Goal: Information Seeking & Learning: Compare options

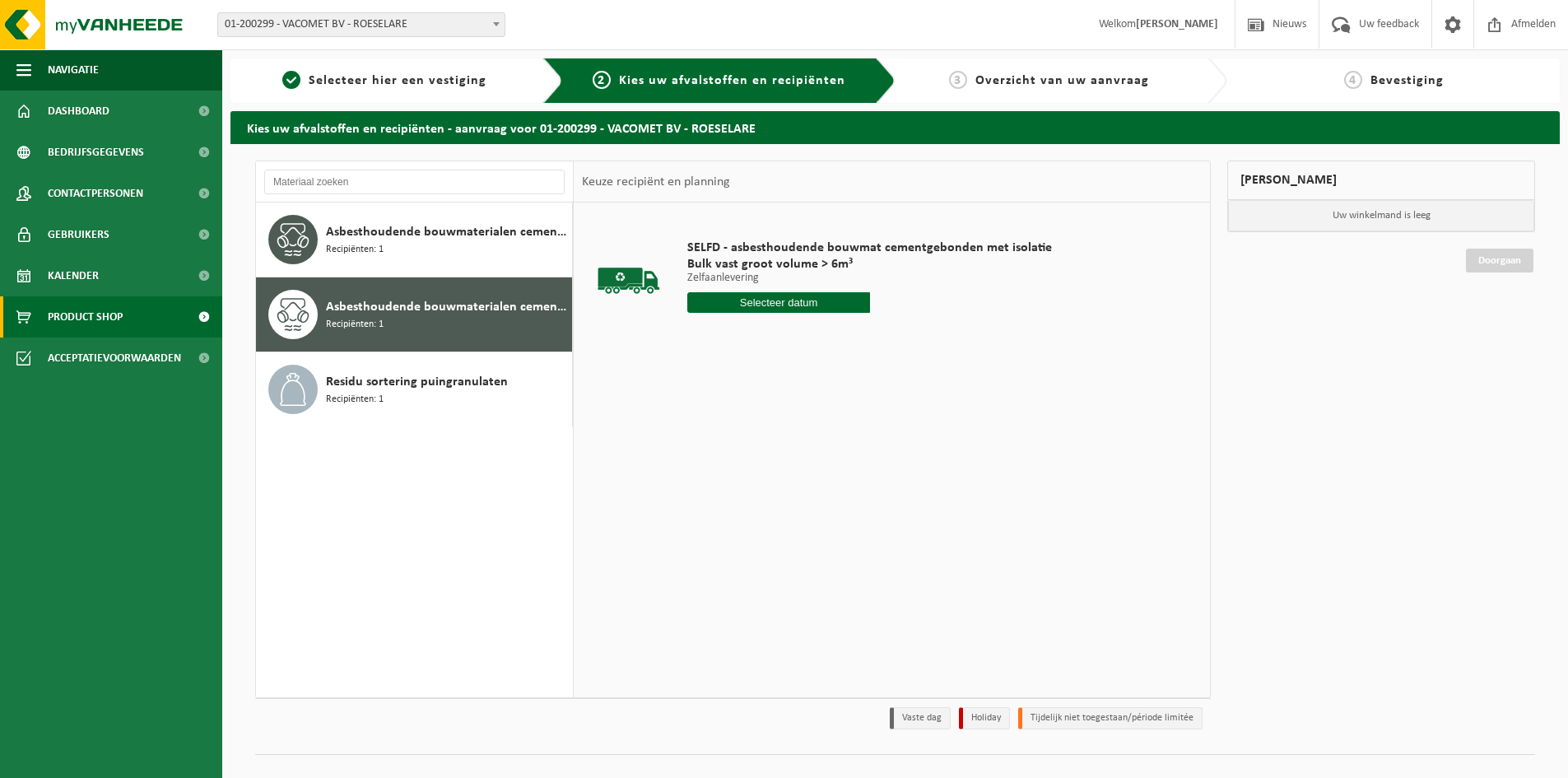
click at [125, 315] on link "Product Shop" at bounding box center [111, 317] width 222 height 41
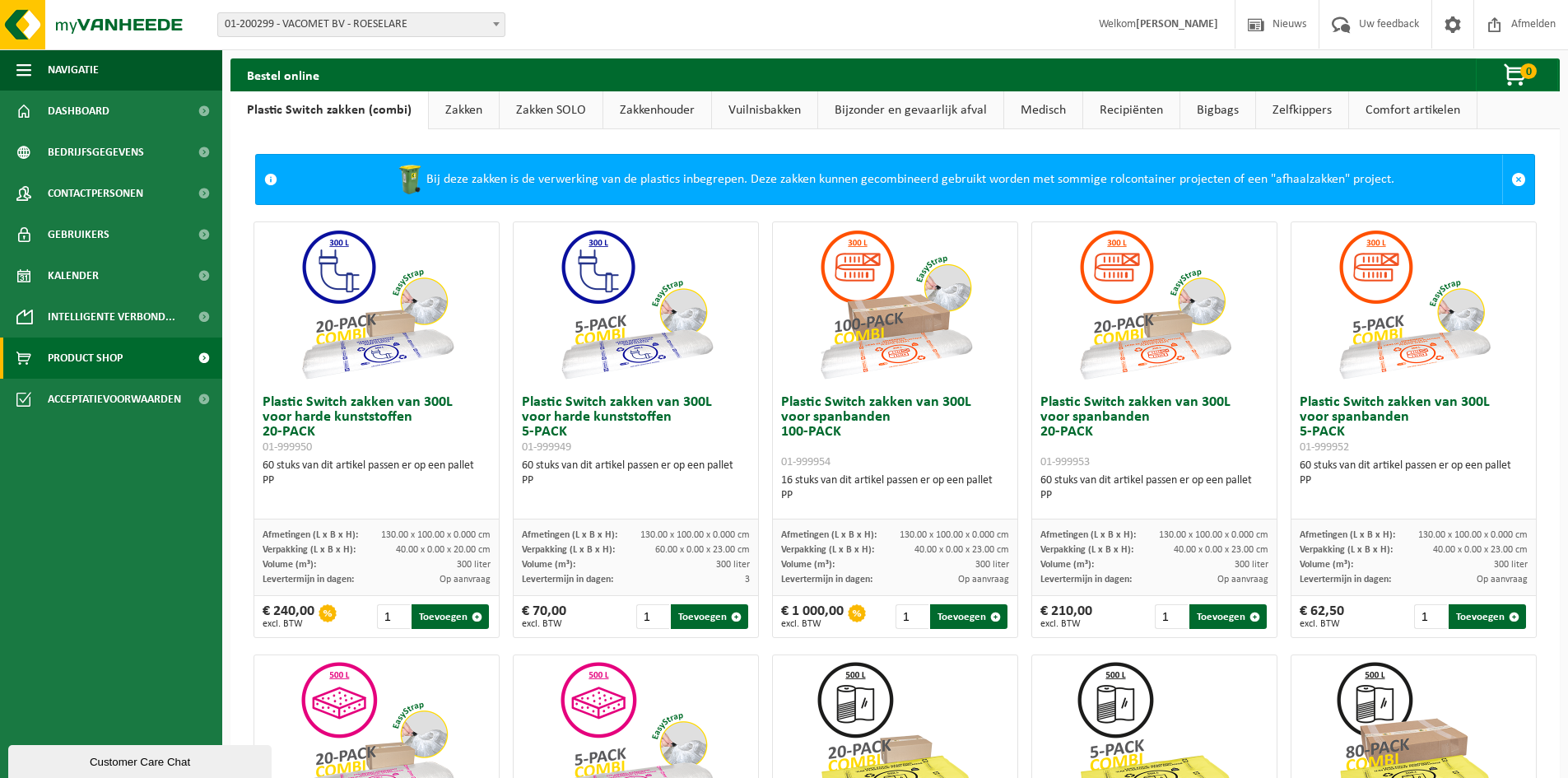
click at [458, 111] on link "Zakken" at bounding box center [464, 110] width 70 height 38
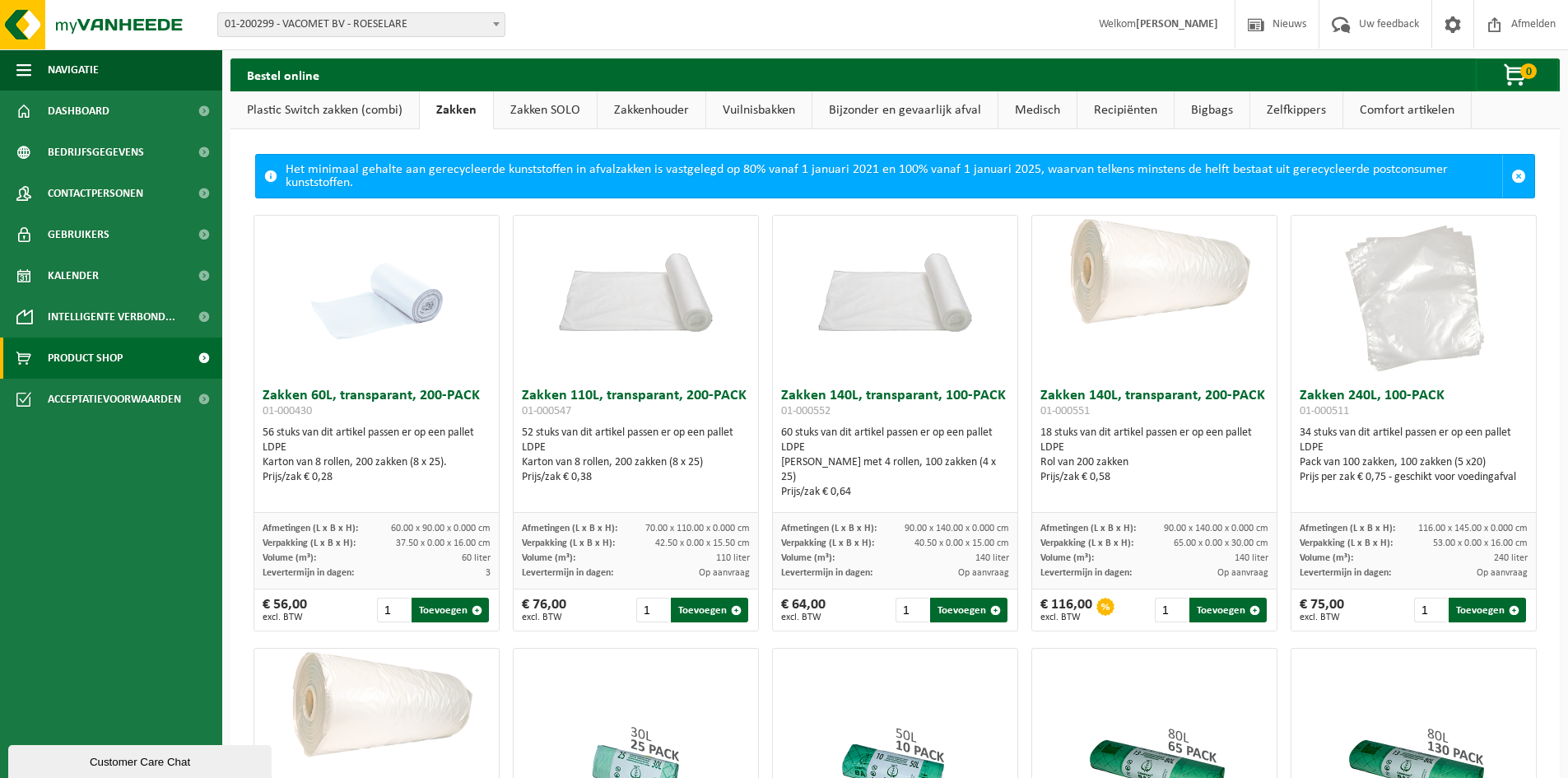
click at [1223, 116] on link "Bigbags" at bounding box center [1212, 110] width 75 height 38
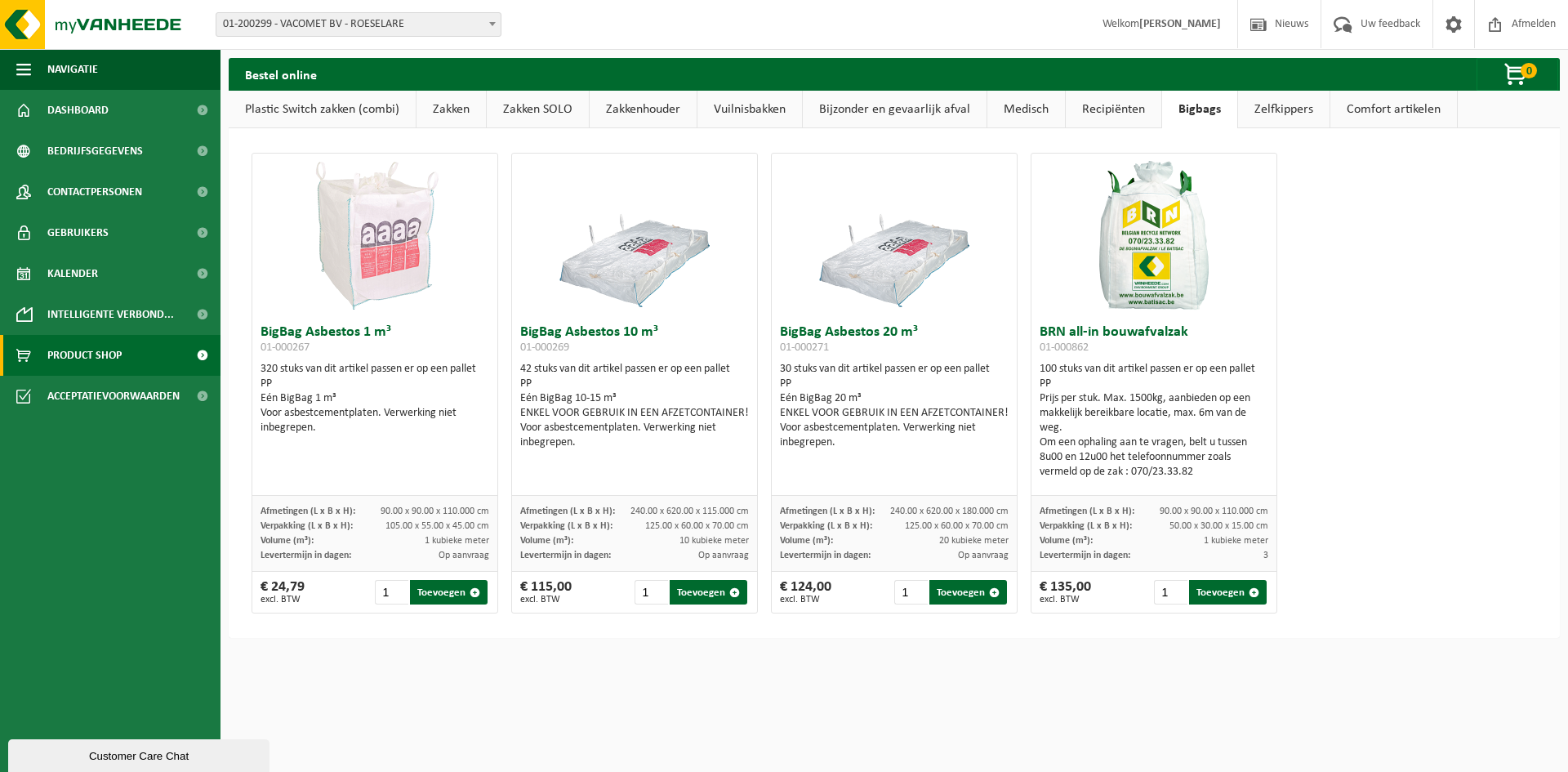
click at [446, 106] on link "Zakken" at bounding box center [451, 109] width 69 height 38
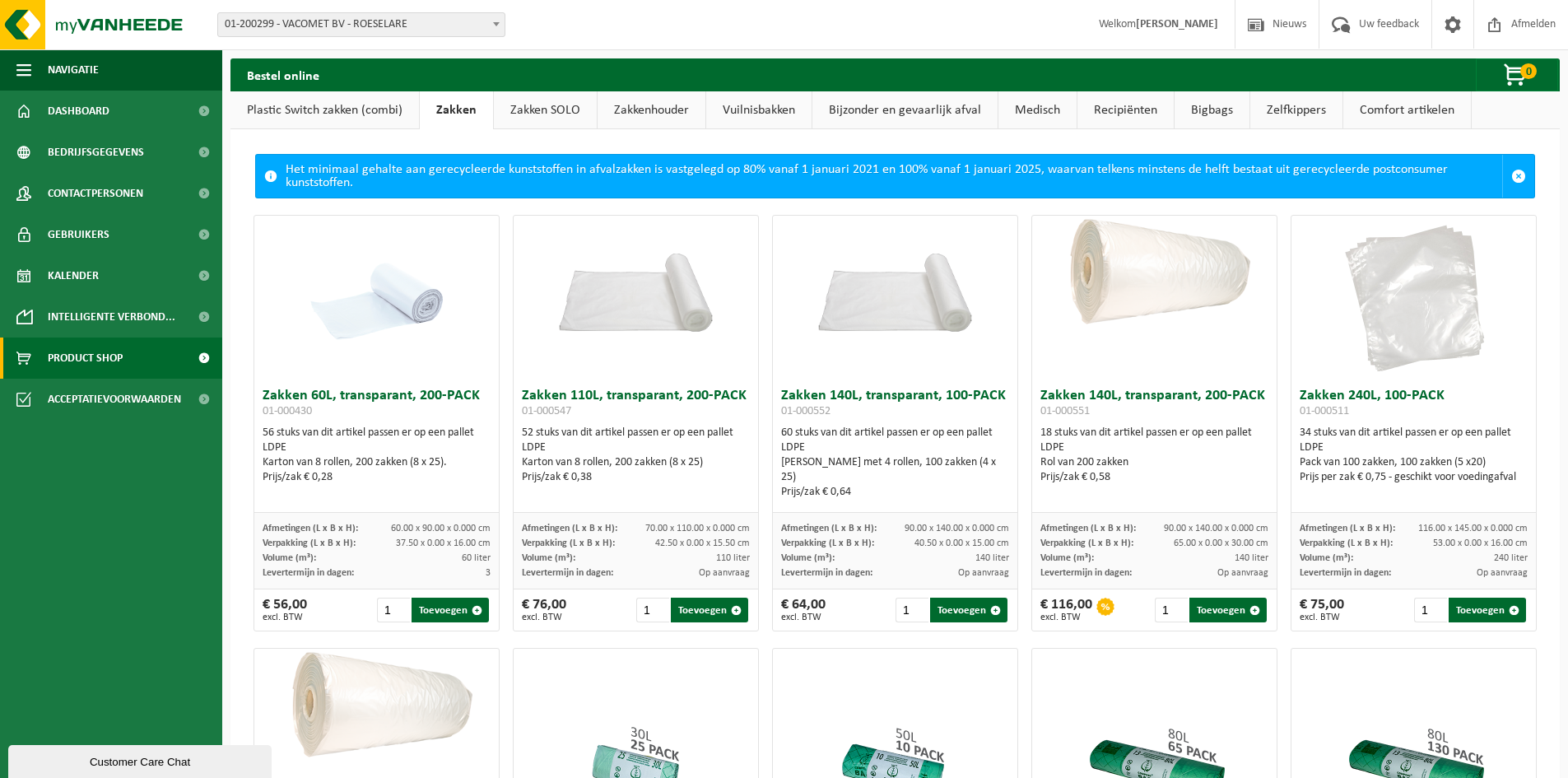
click at [571, 112] on link "Zakken SOLO" at bounding box center [545, 110] width 103 height 38
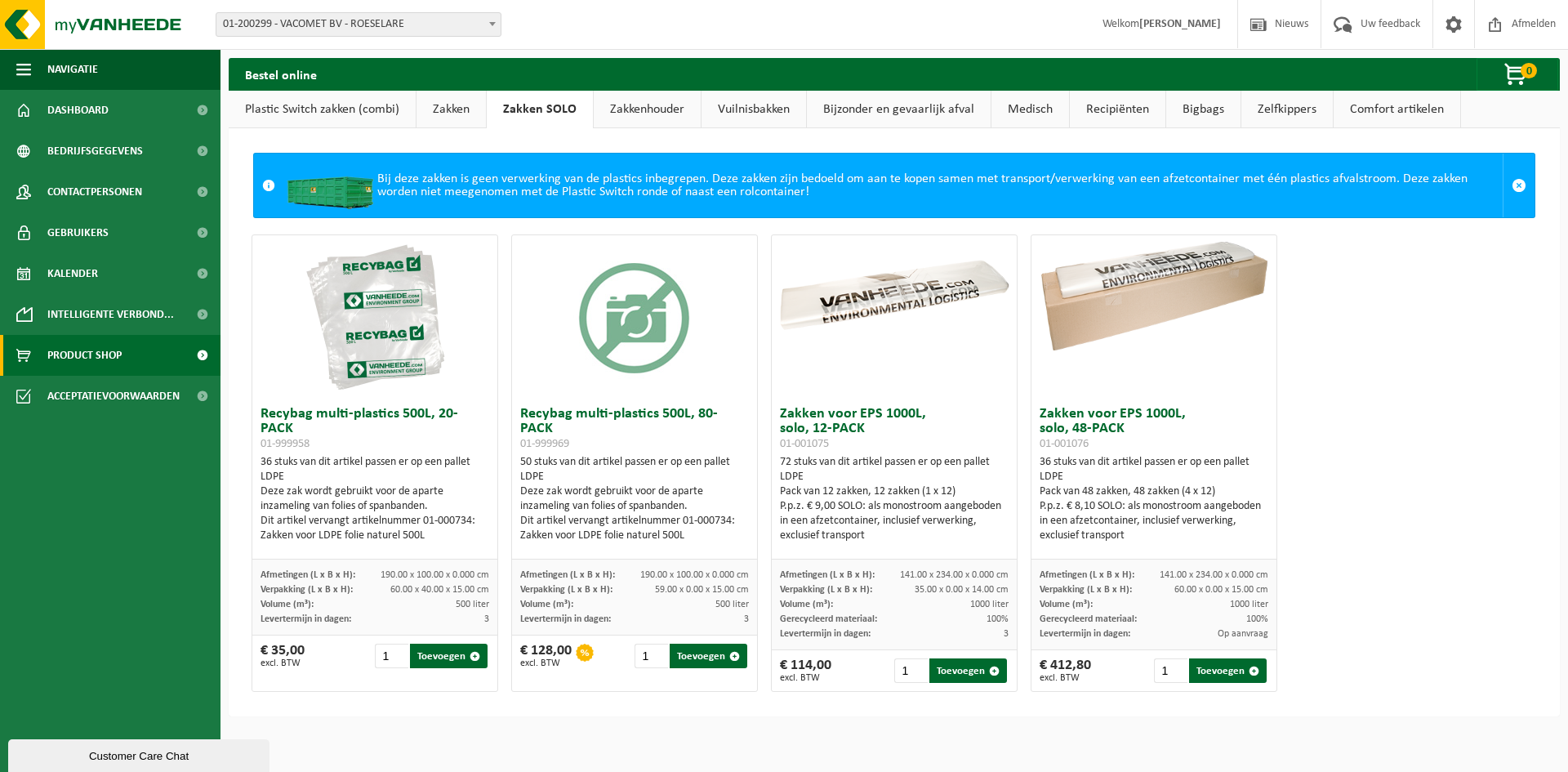
click at [500, 111] on link "Zakken SOLO" at bounding box center [539, 109] width 106 height 38
drag, startPoint x: 447, startPoint y: 112, endPoint x: 432, endPoint y: 112, distance: 15.0
click at [446, 112] on link "Zakken" at bounding box center [451, 109] width 69 height 38
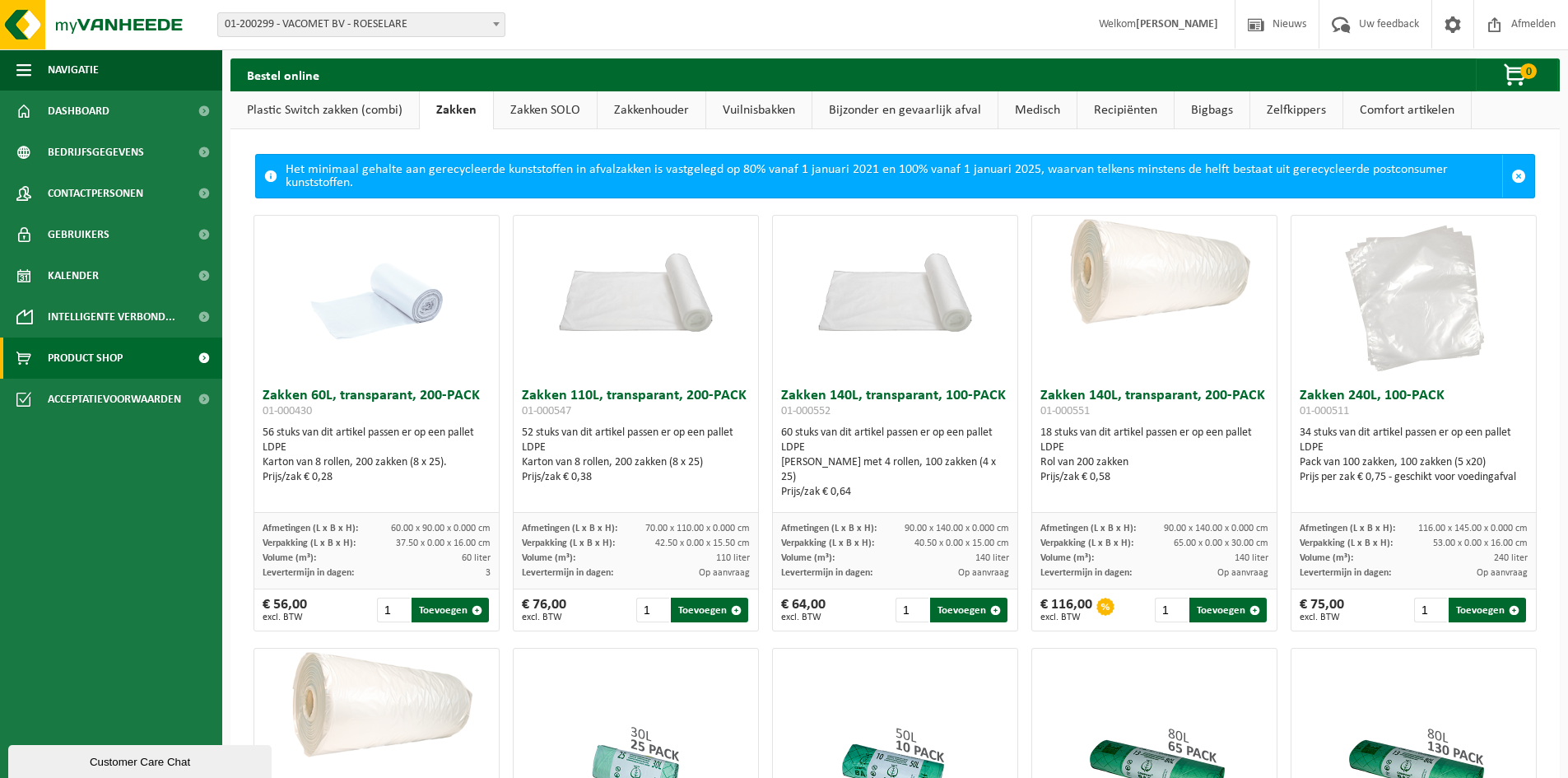
click at [354, 109] on link "Plastic Switch zakken (combi)" at bounding box center [324, 110] width 188 height 38
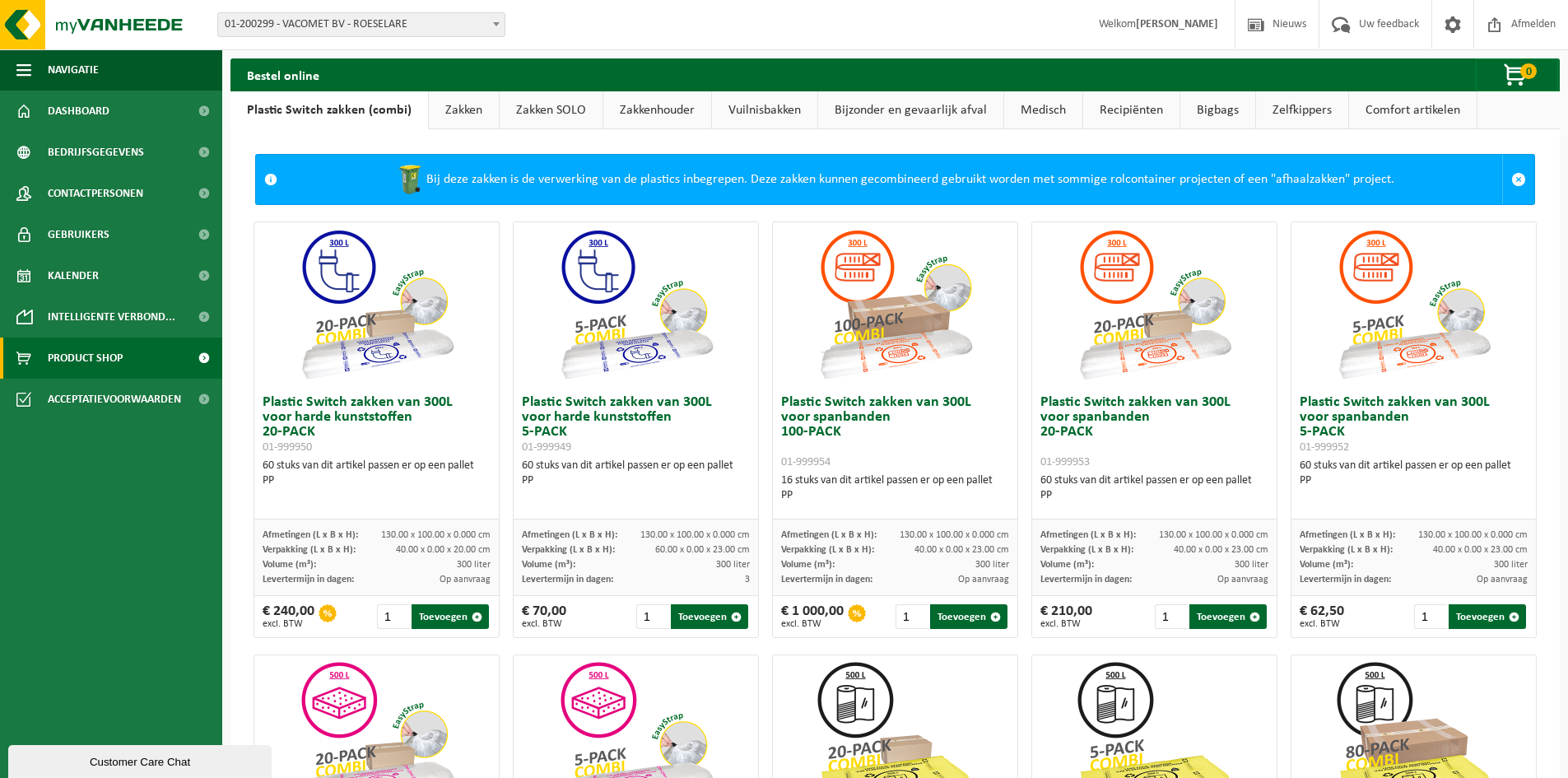
click at [543, 112] on link "Zakken SOLO" at bounding box center [551, 110] width 103 height 38
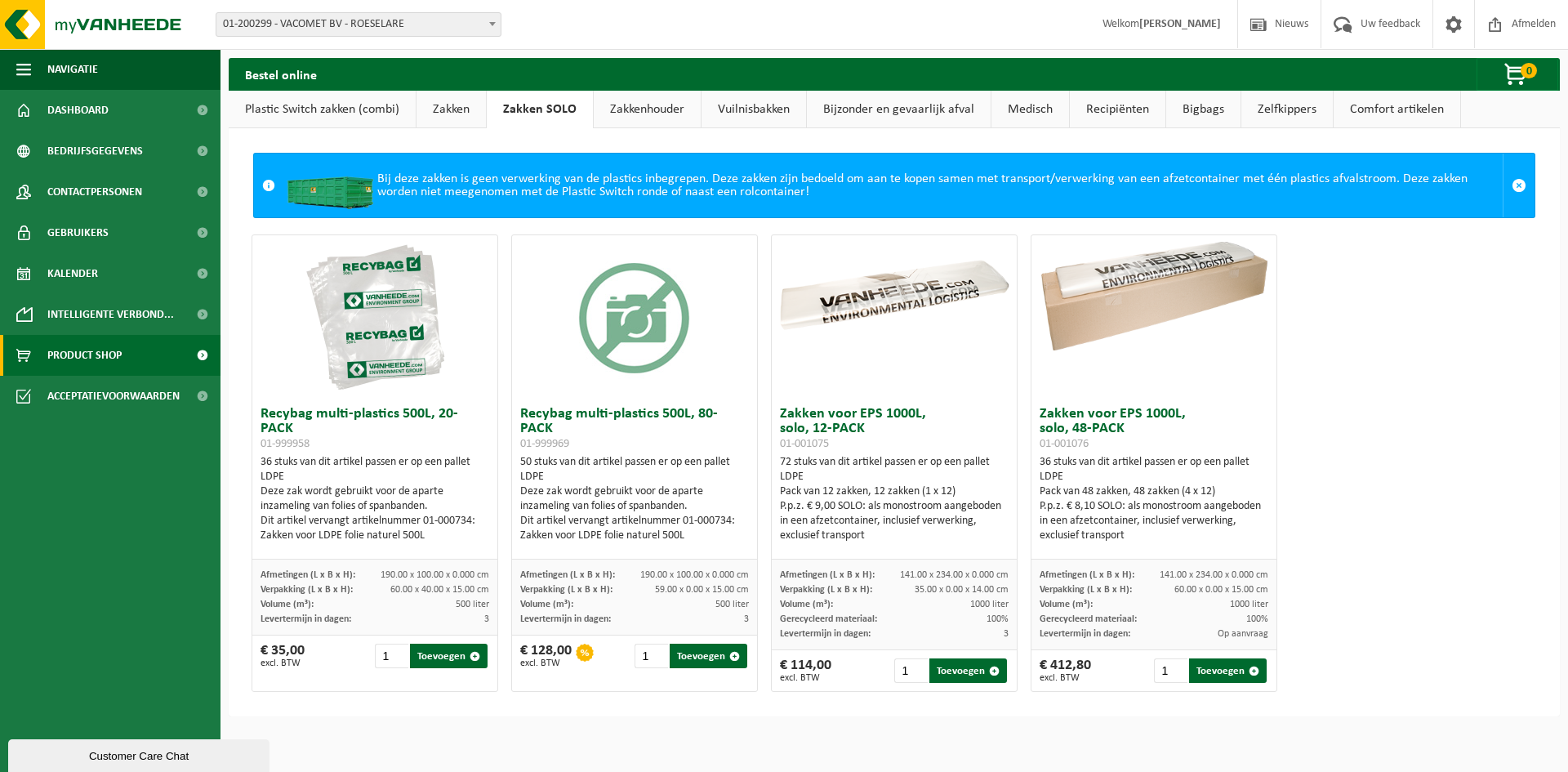
click at [457, 112] on link "Zakken" at bounding box center [451, 109] width 69 height 38
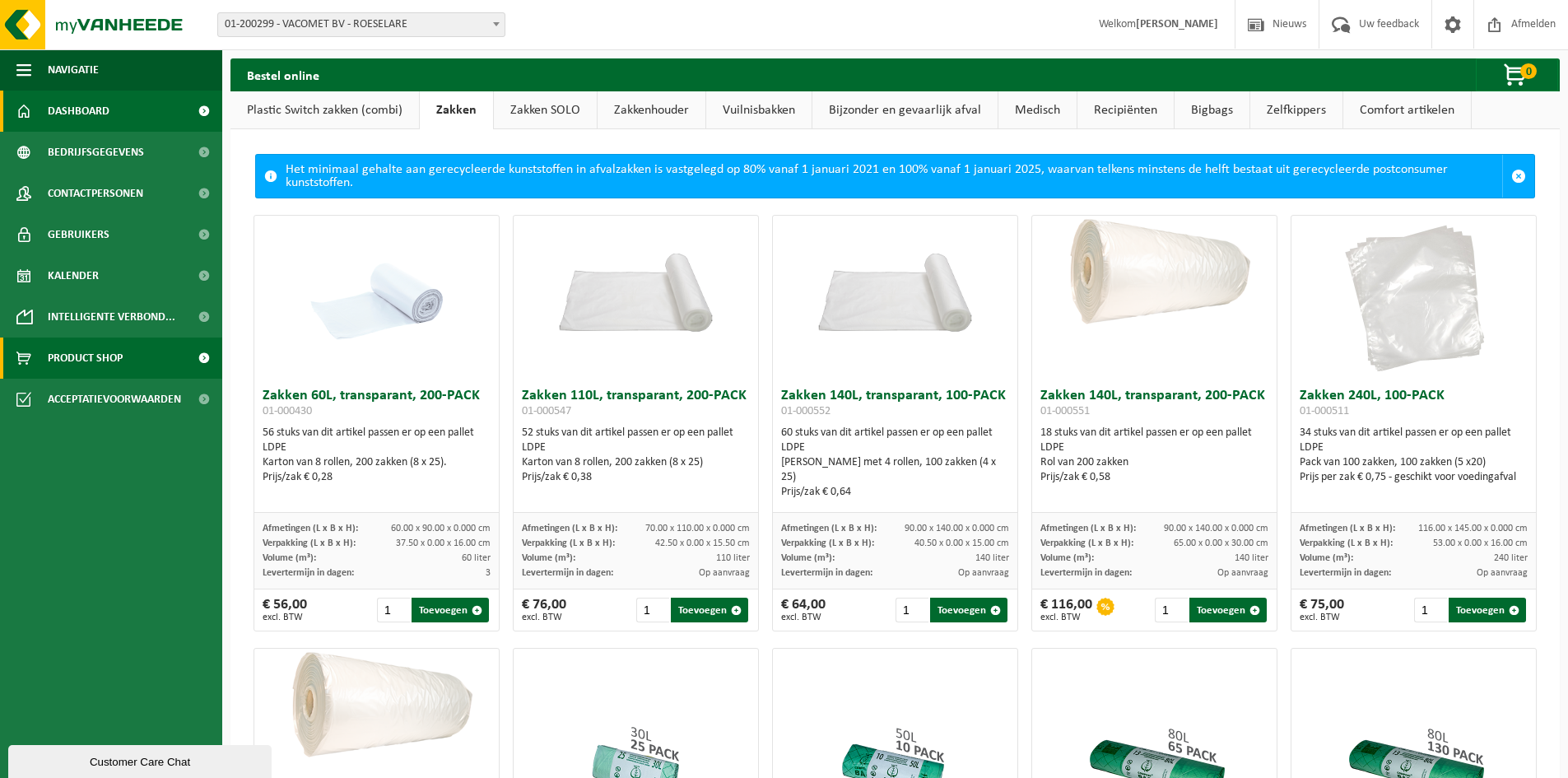
click at [93, 113] on span "Dashboard" at bounding box center [79, 111] width 62 height 41
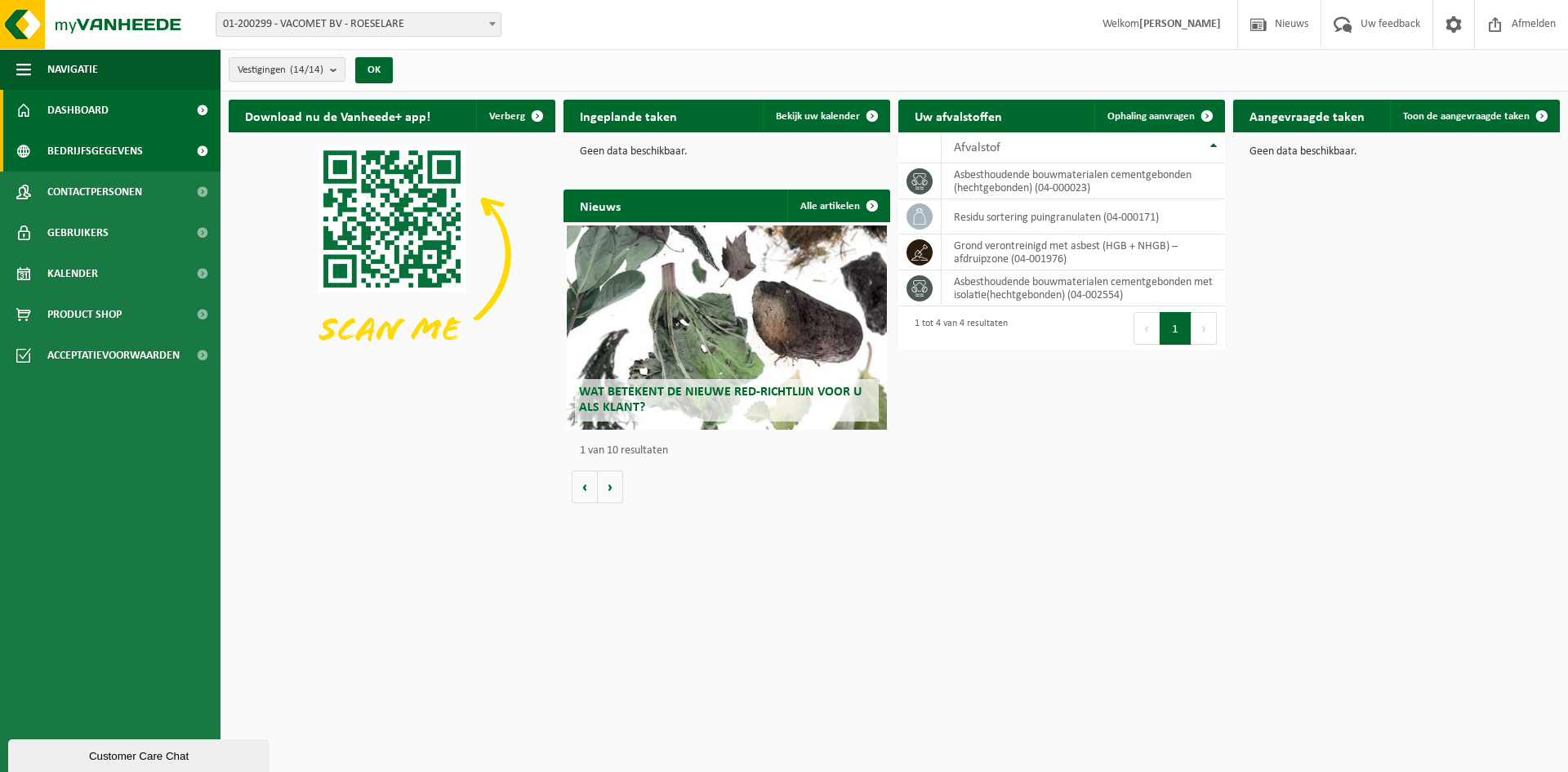
click at [79, 158] on span "Bedrijfsgegevens" at bounding box center [96, 151] width 96 height 41
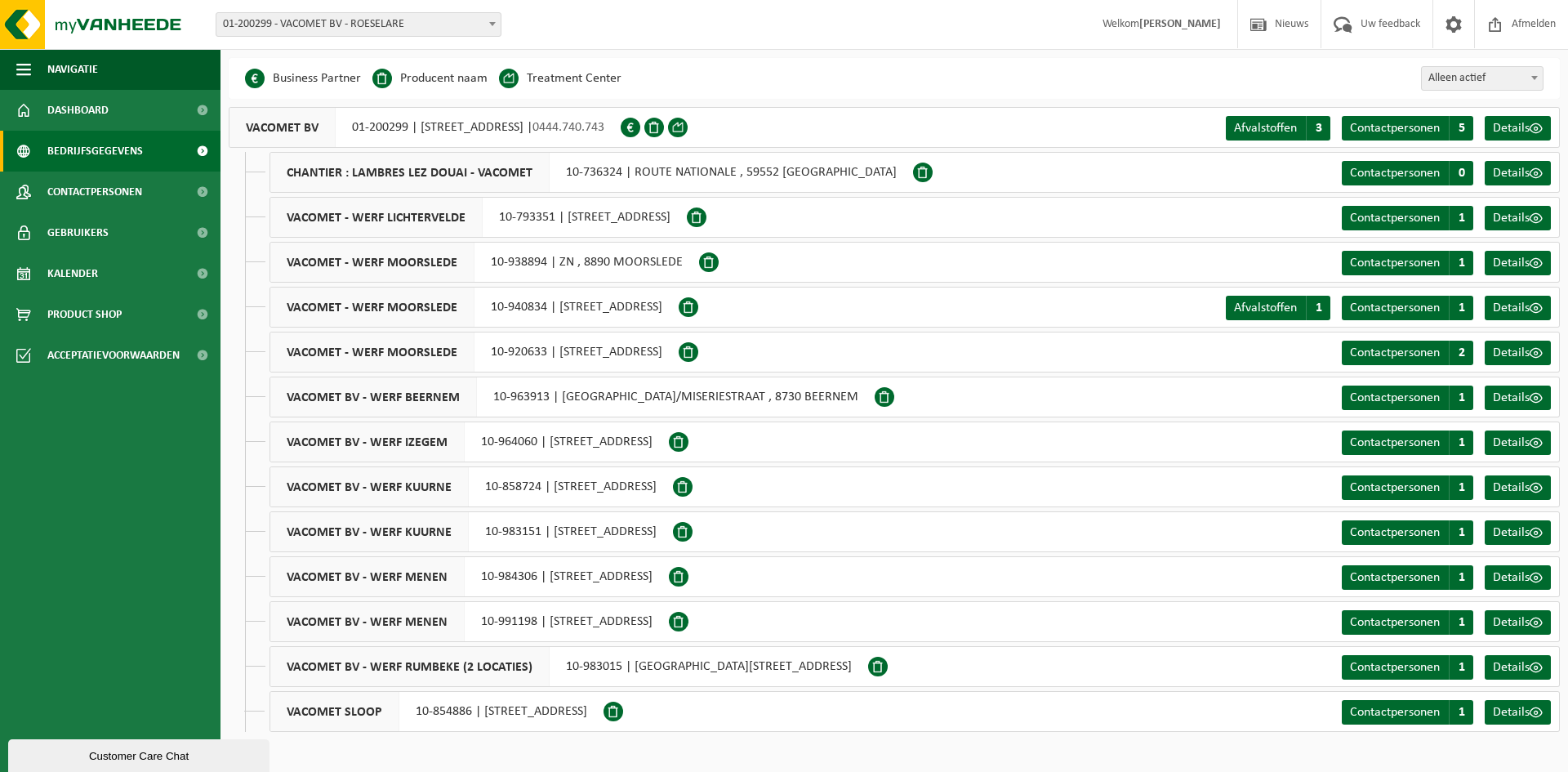
click at [108, 184] on span "Contactpersonen" at bounding box center [95, 192] width 95 height 41
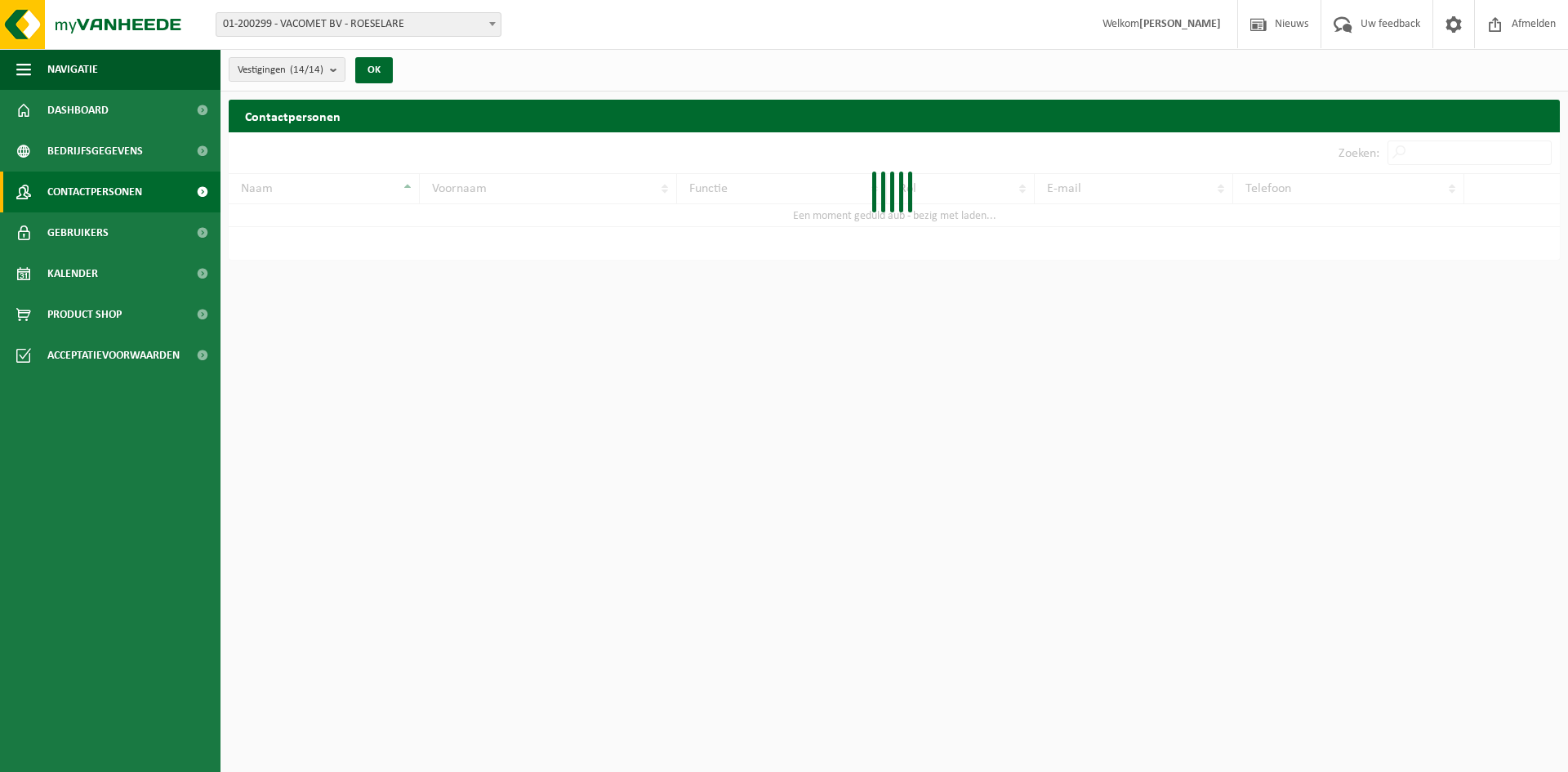
click at [99, 227] on span "Gebruikers" at bounding box center [79, 233] width 61 height 41
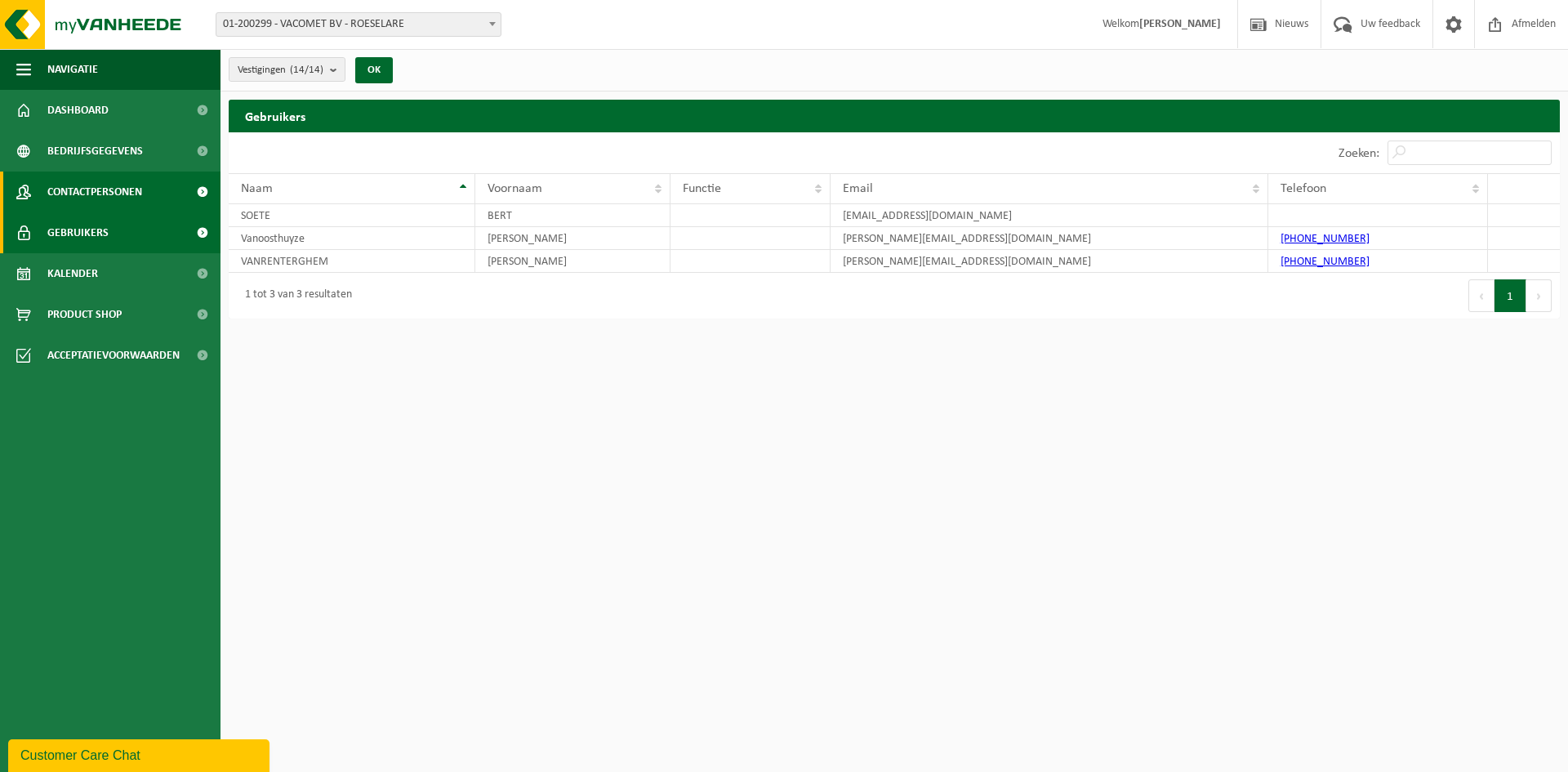
click at [115, 176] on span "Contactpersonen" at bounding box center [95, 192] width 95 height 41
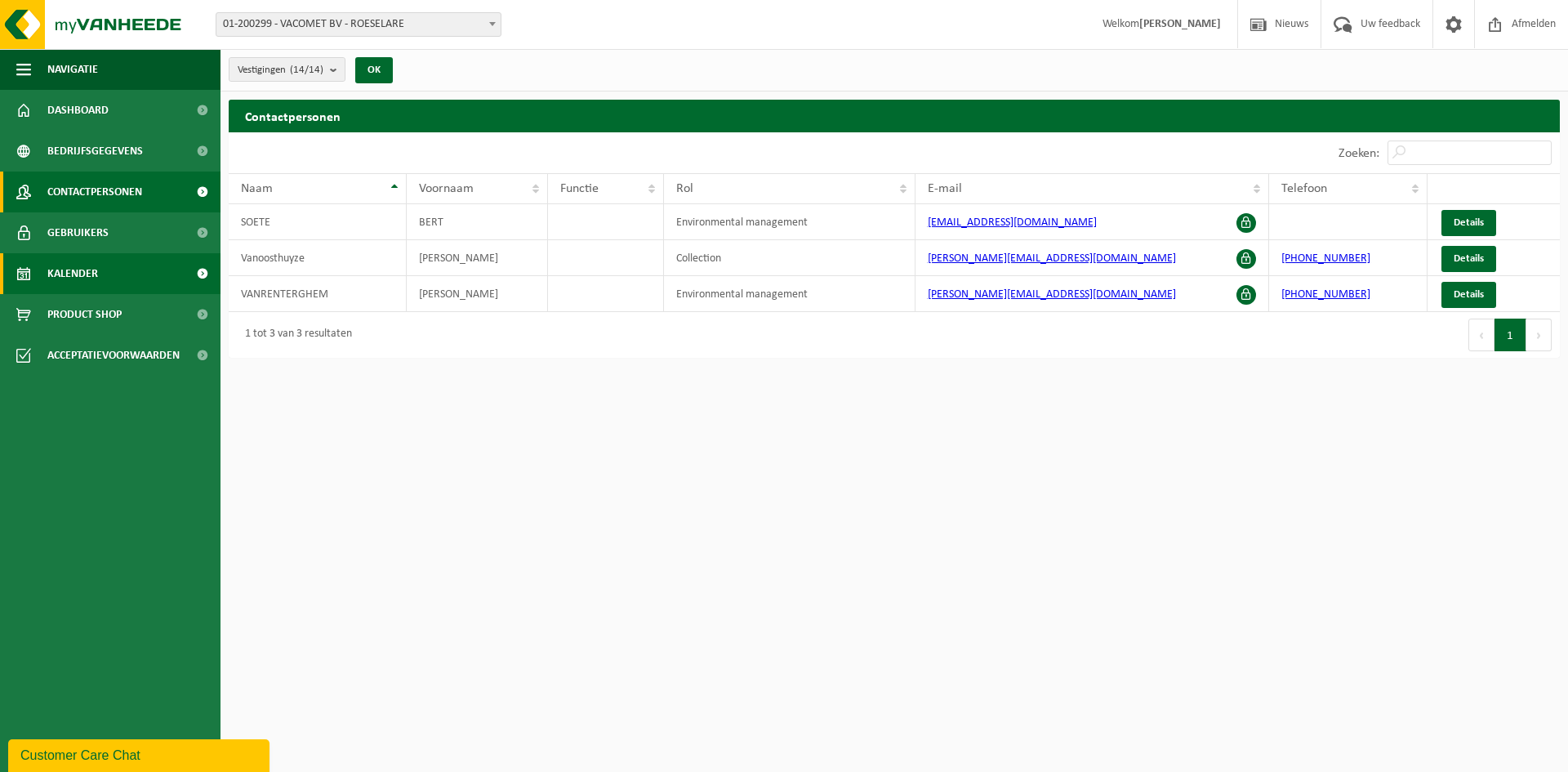
click at [94, 284] on span "Kalender" at bounding box center [73, 274] width 50 height 41
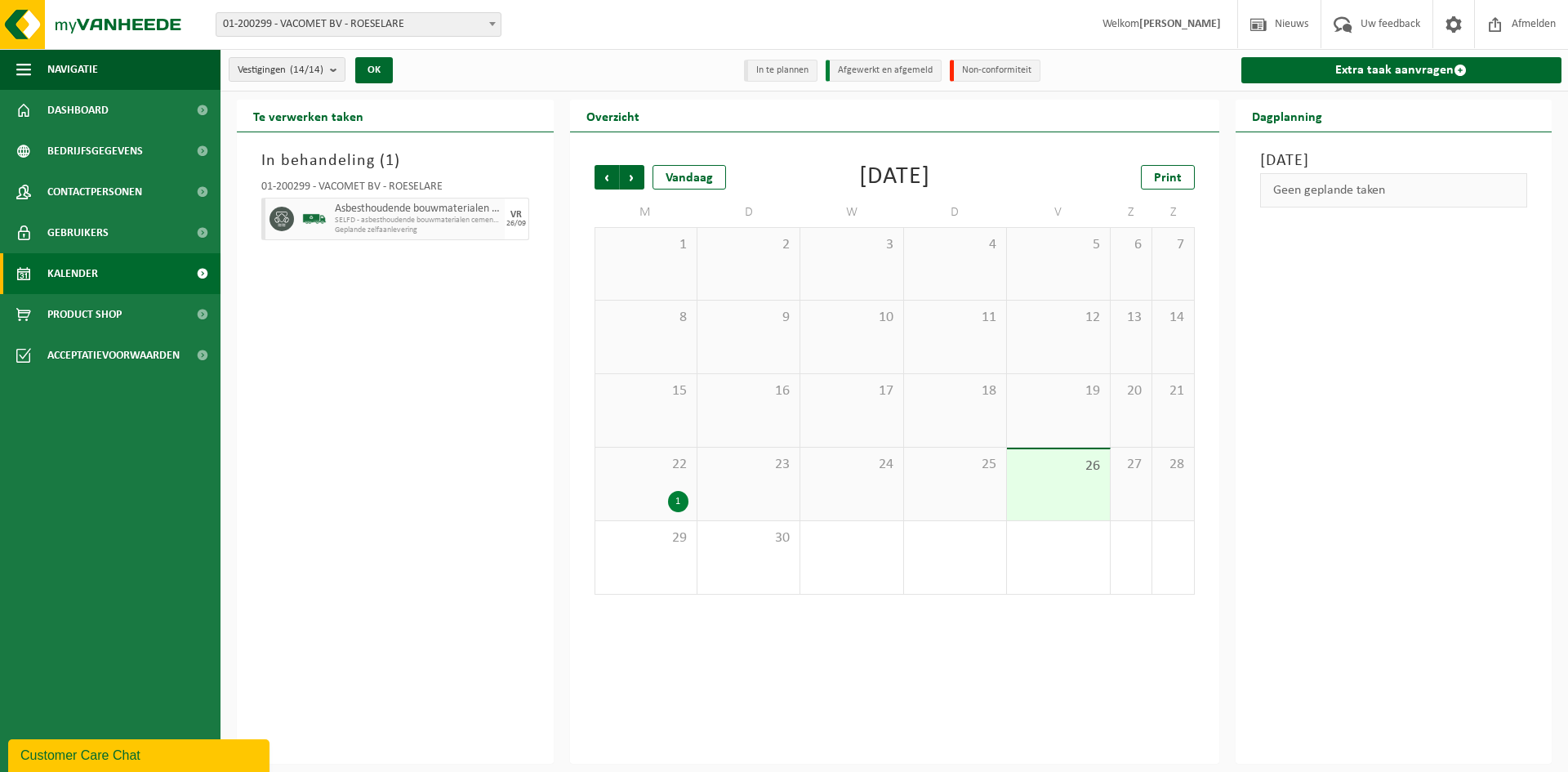
click at [679, 500] on div "1" at bounding box center [679, 501] width 20 height 21
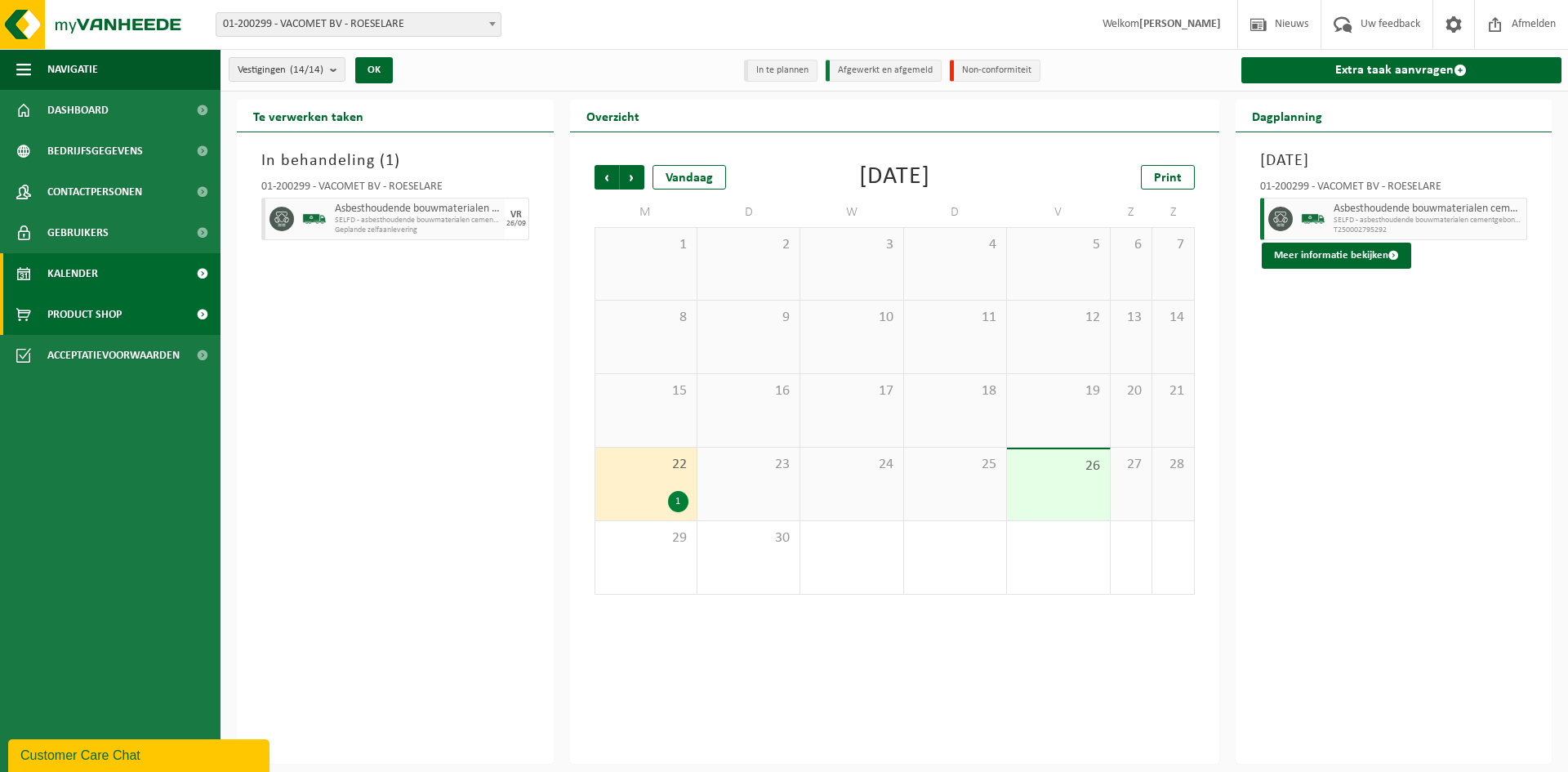
click at [98, 313] on span "Product Shop" at bounding box center [85, 314] width 74 height 41
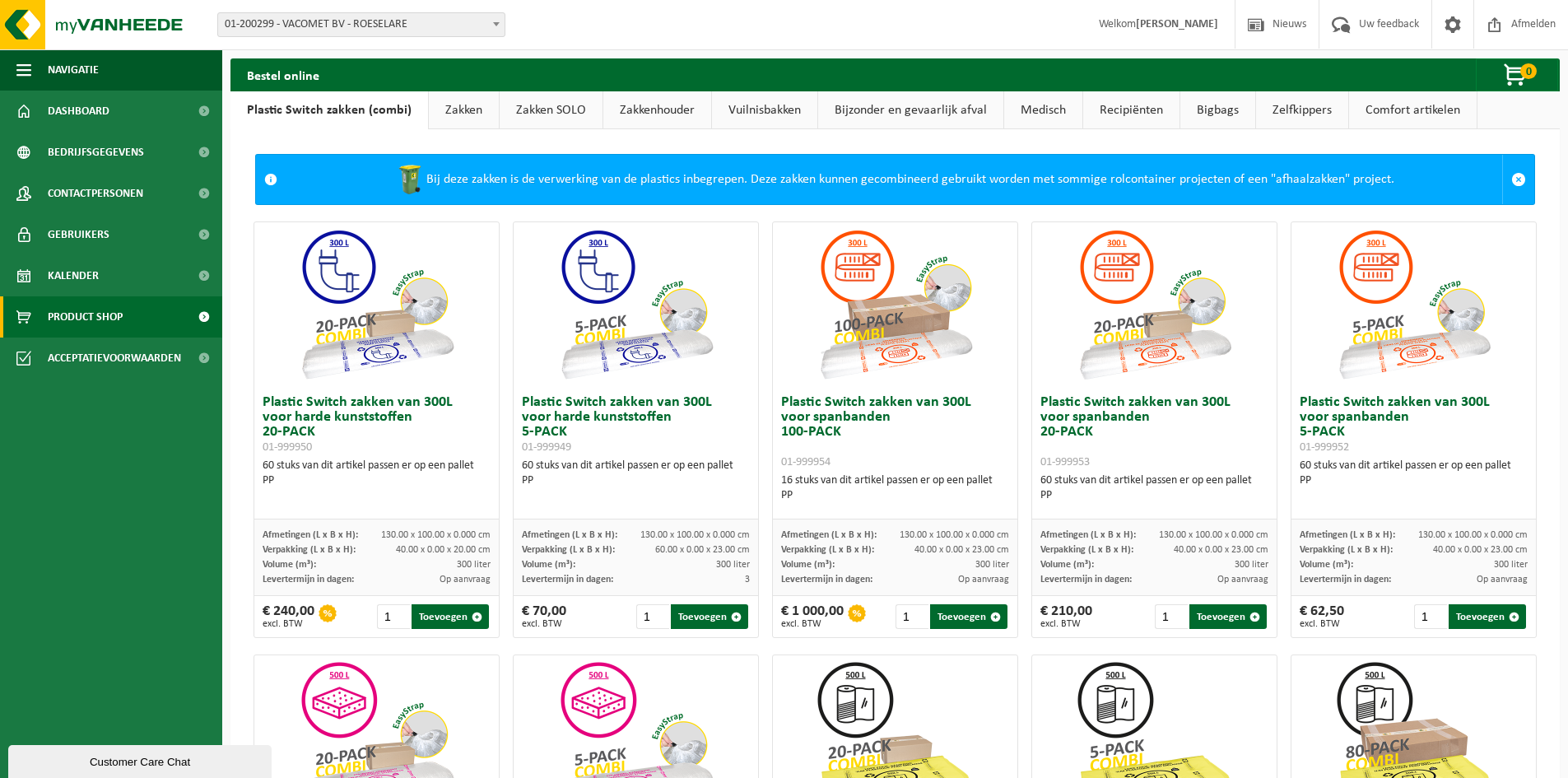
click at [1295, 114] on link "Zelfkippers" at bounding box center [1301, 110] width 92 height 38
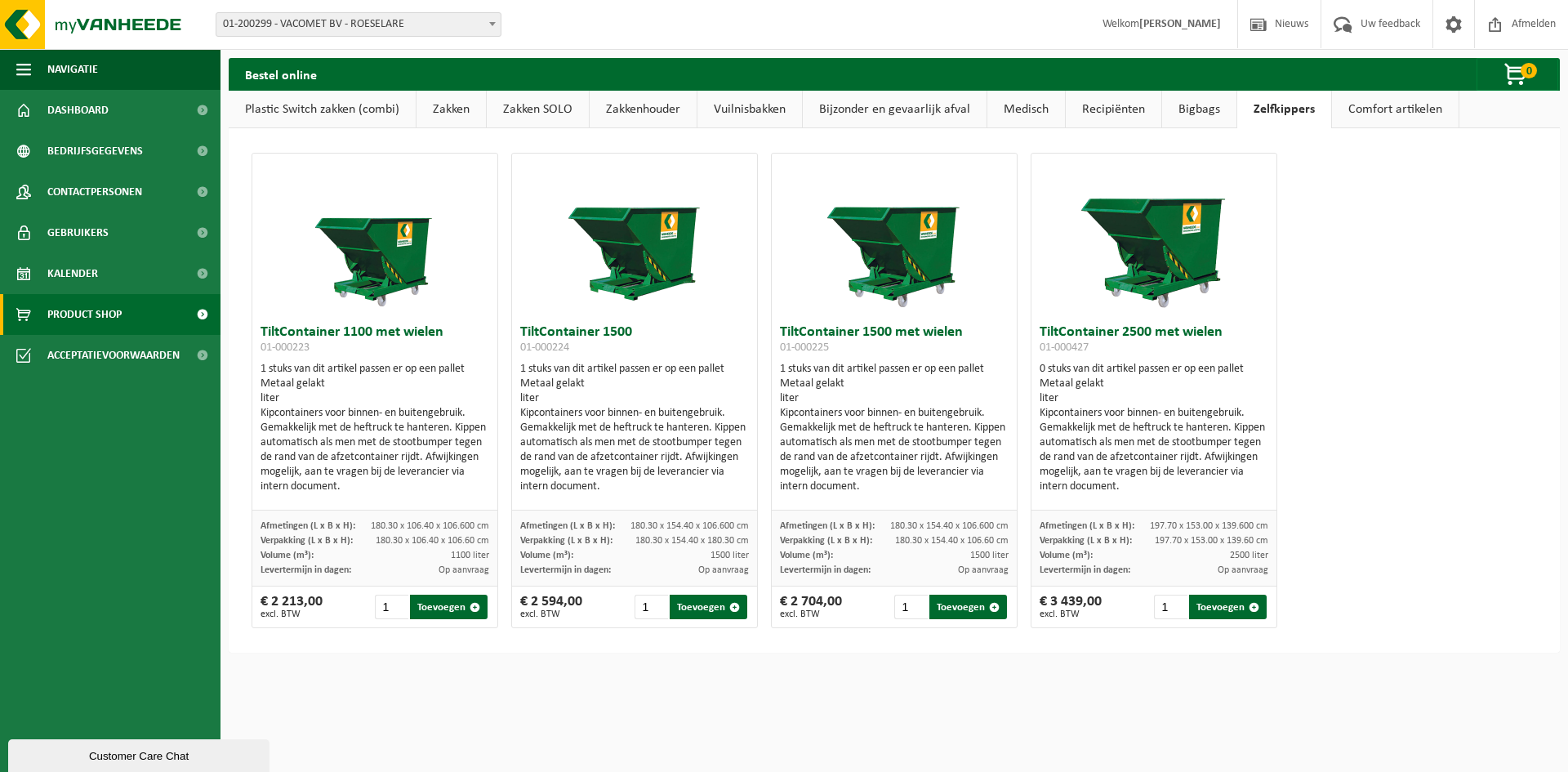
click at [1209, 107] on link "Bigbags" at bounding box center [1199, 109] width 74 height 38
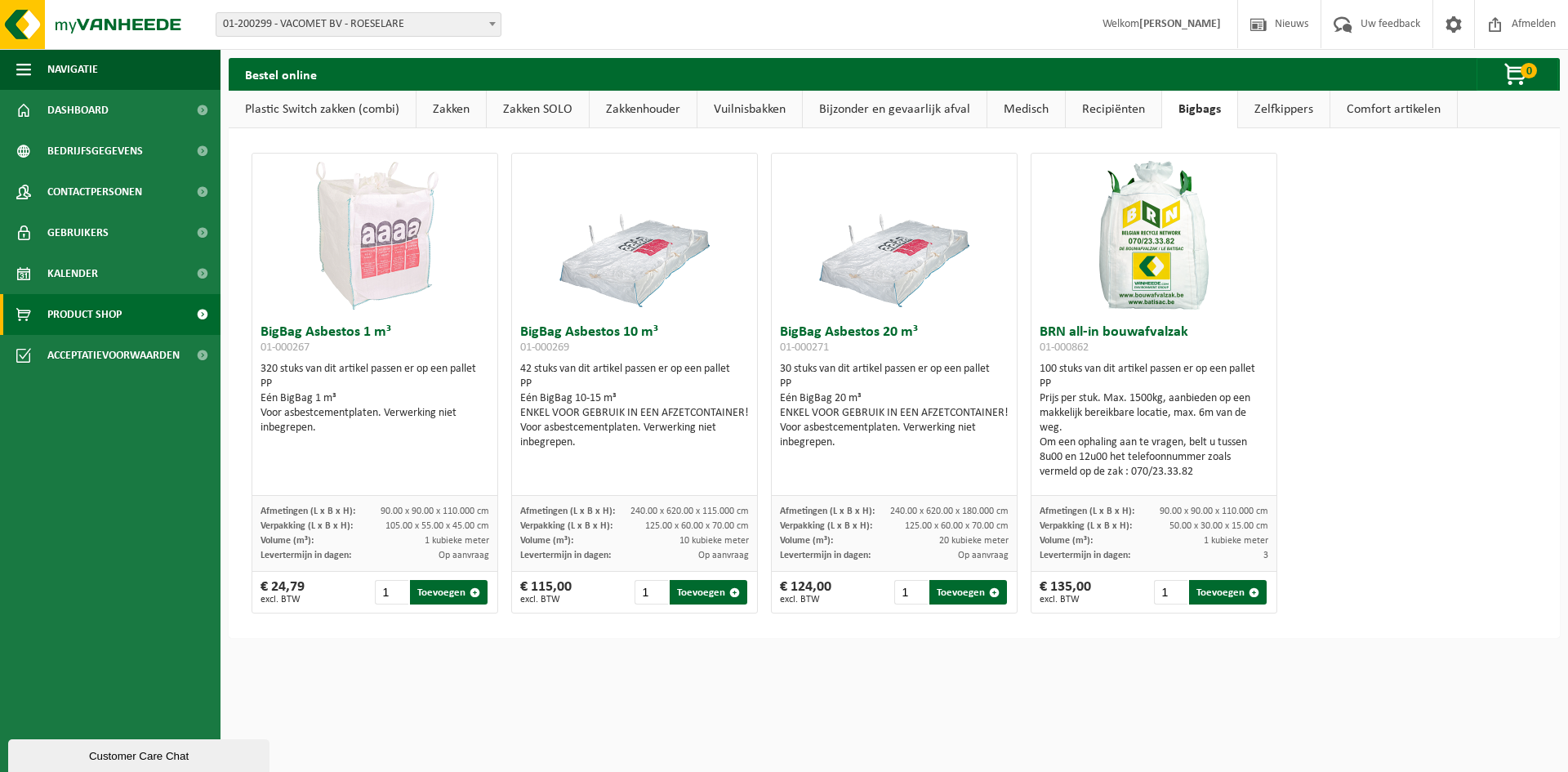
click at [1135, 104] on link "Recipiënten" at bounding box center [1114, 109] width 96 height 38
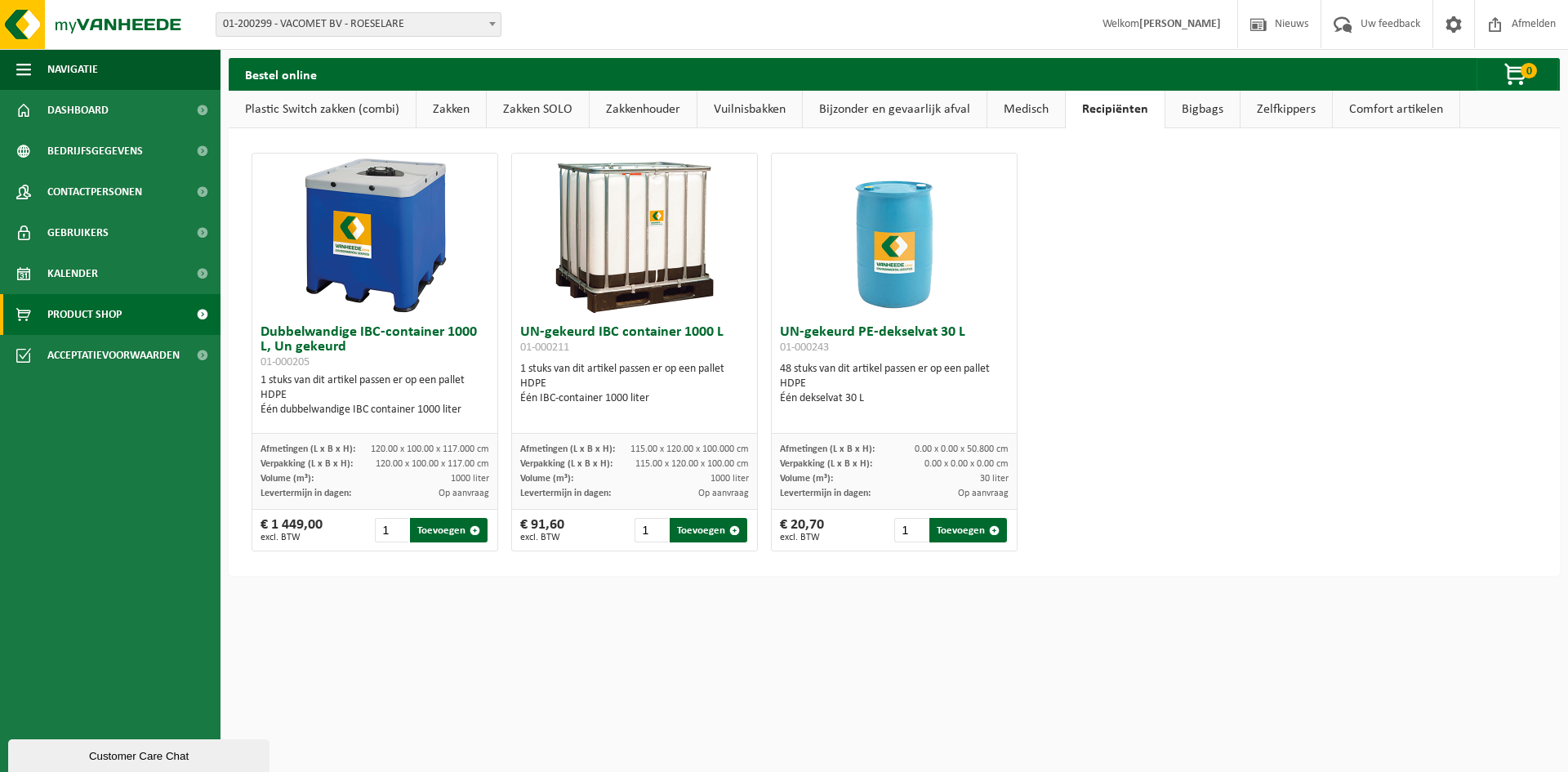
click at [1058, 104] on link "Medisch" at bounding box center [1026, 109] width 78 height 38
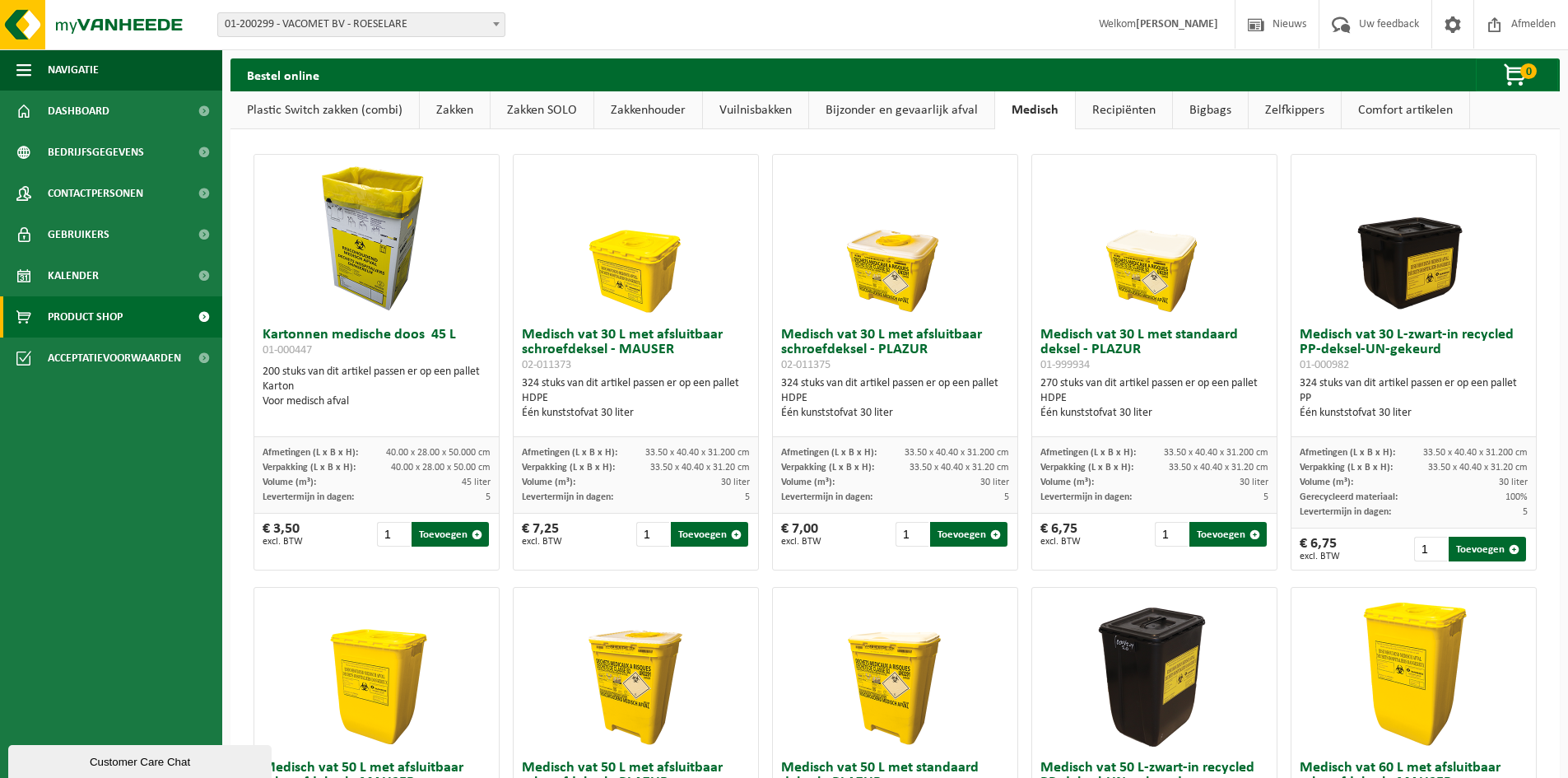
click at [956, 105] on link "Bijzonder en gevaarlijk afval" at bounding box center [901, 110] width 185 height 38
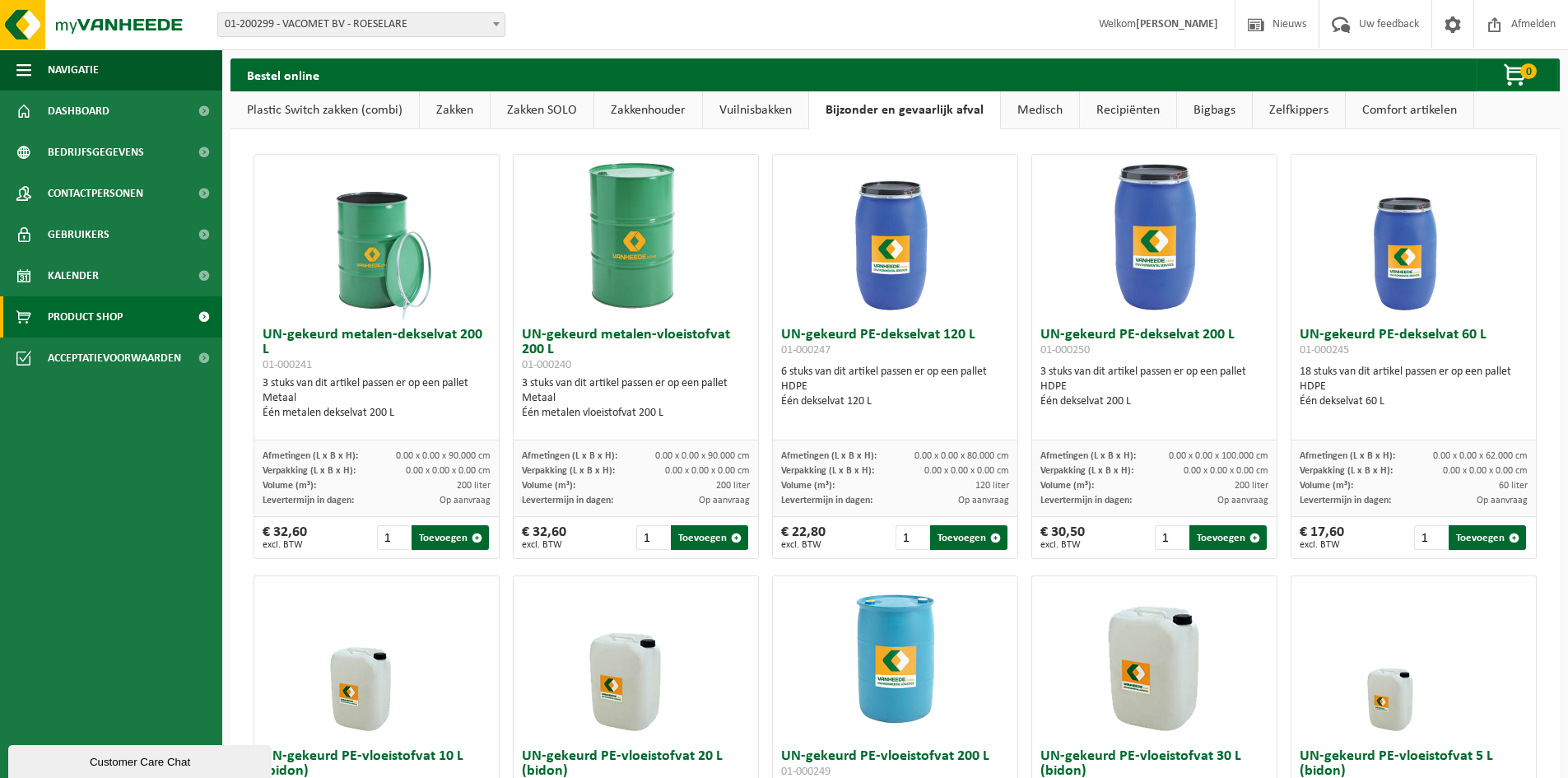
click at [1018, 121] on link "Medisch" at bounding box center [1040, 110] width 78 height 38
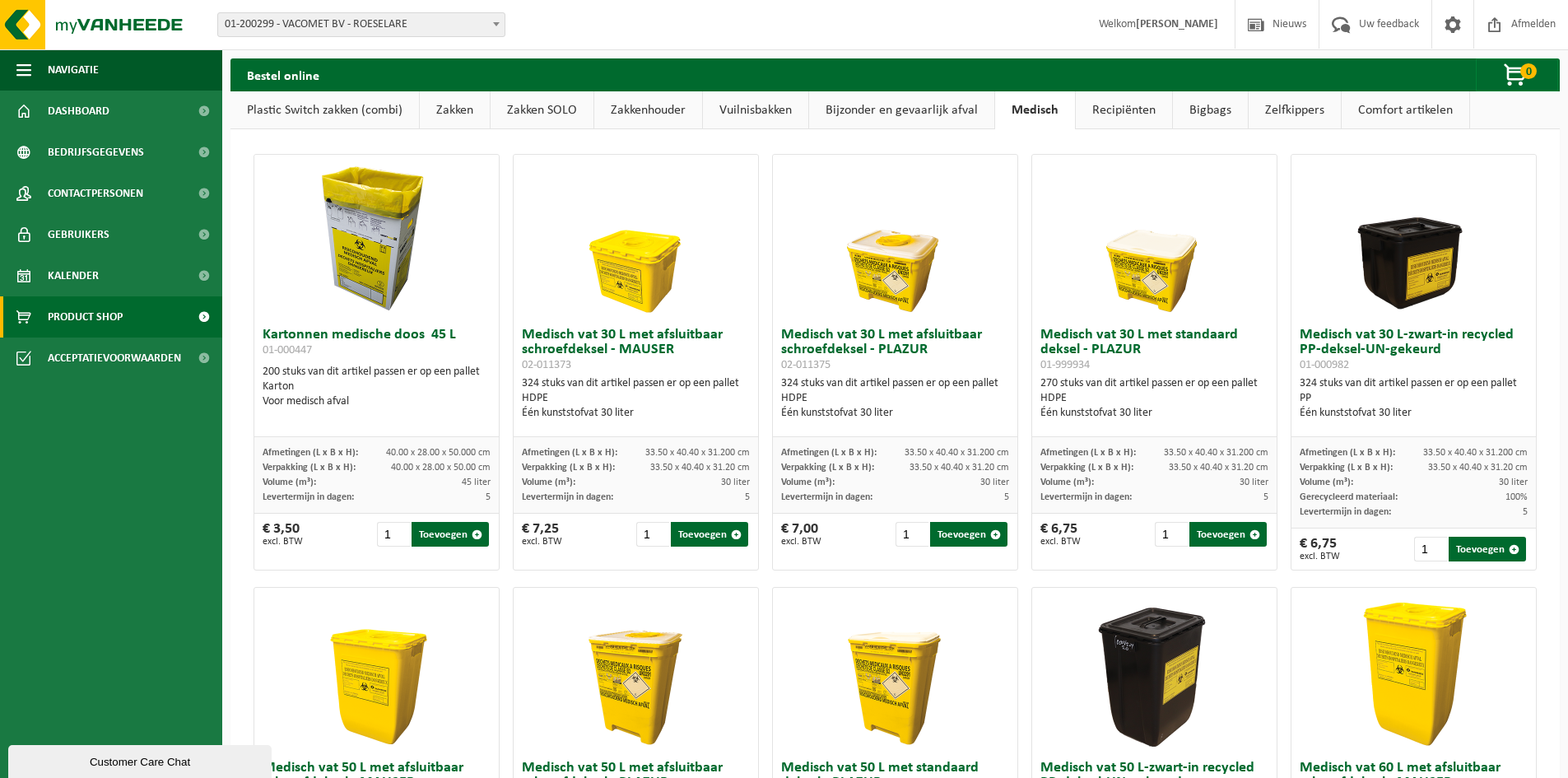
click at [665, 118] on link "Zakkenhouder" at bounding box center [648, 110] width 108 height 38
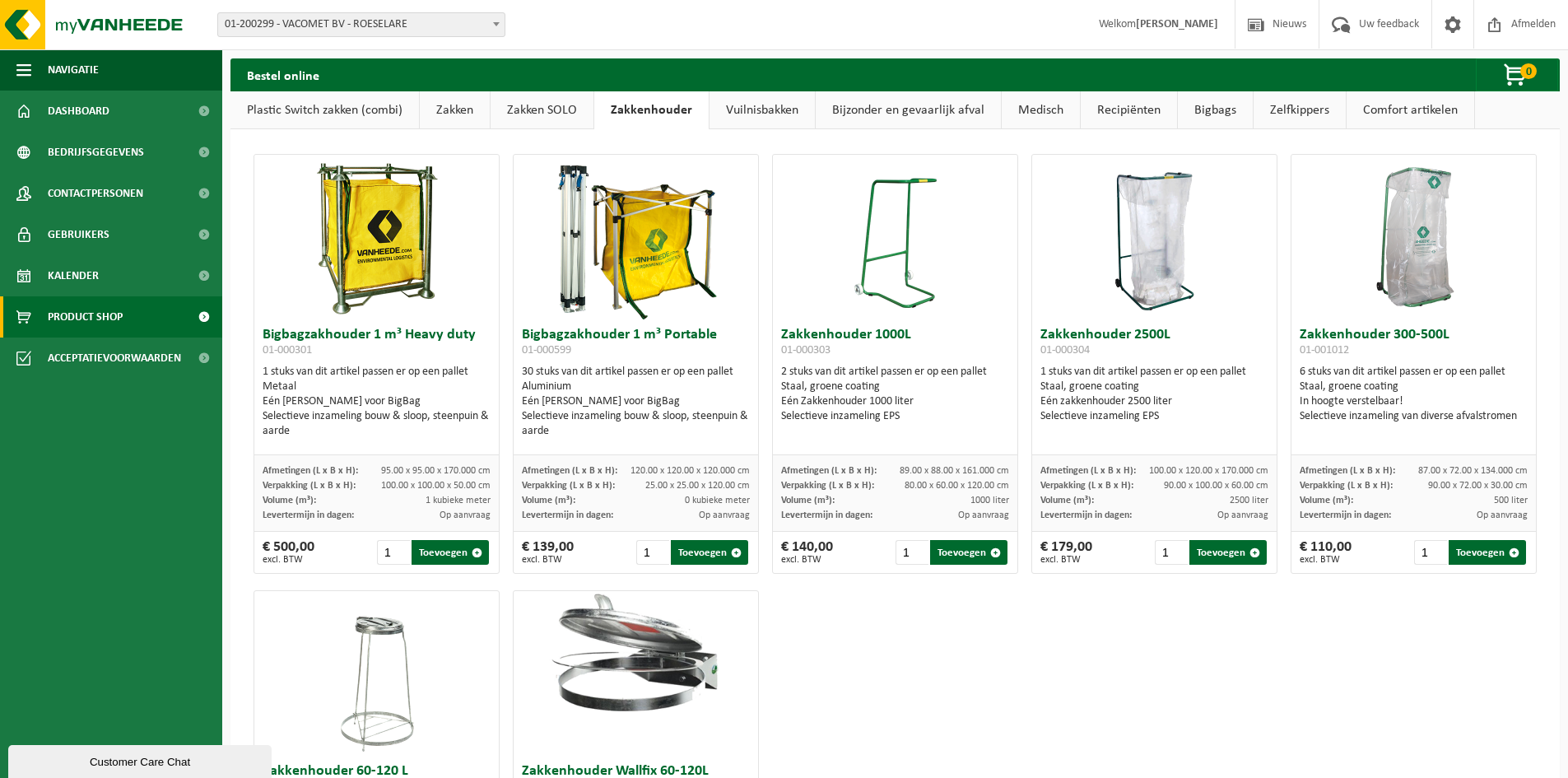
click at [544, 108] on link "Zakken SOLO" at bounding box center [542, 110] width 103 height 38
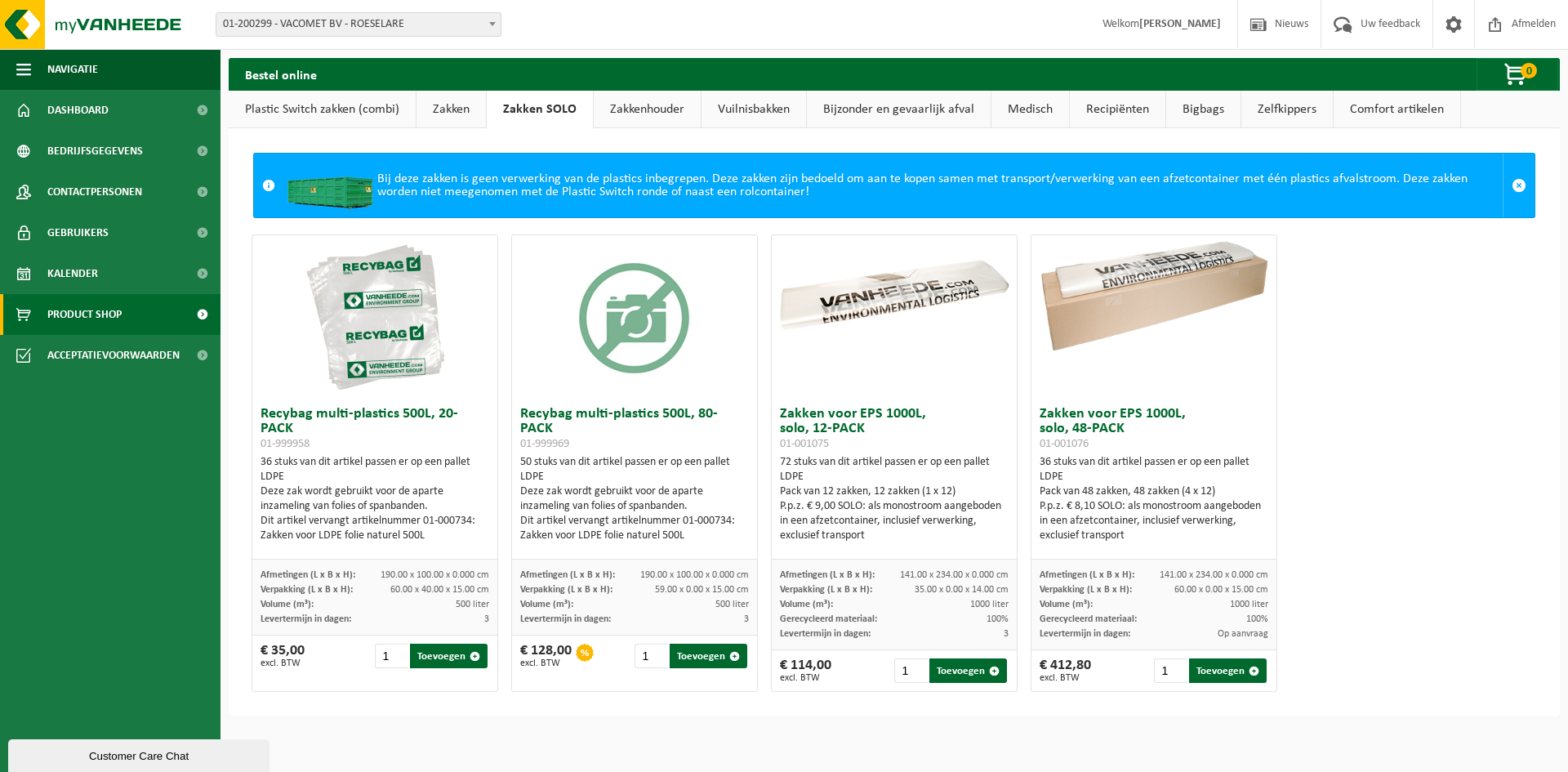
click at [443, 105] on link "Zakken" at bounding box center [451, 109] width 69 height 38
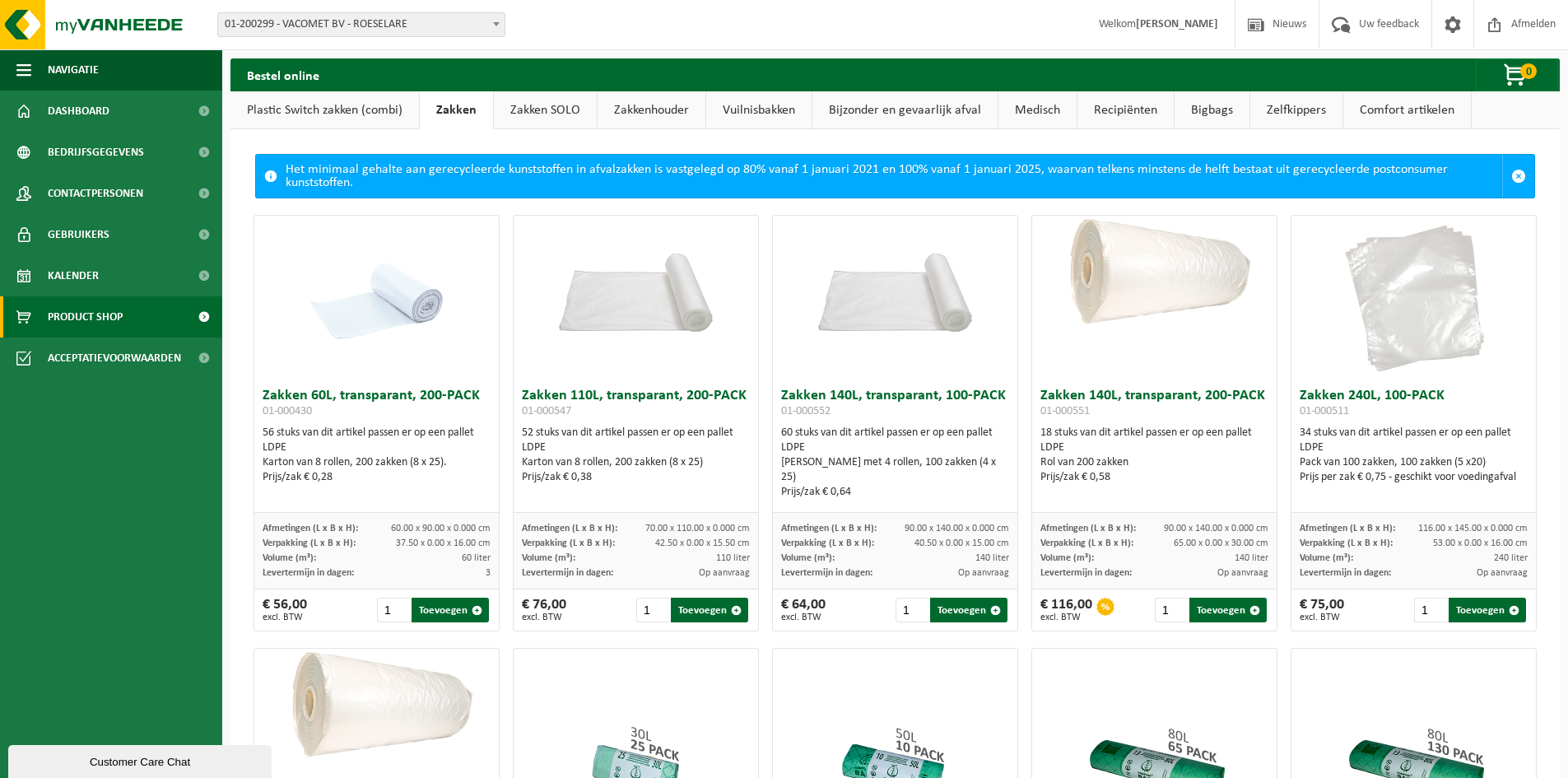
click at [356, 99] on link "Plastic Switch zakken (combi)" at bounding box center [324, 110] width 188 height 38
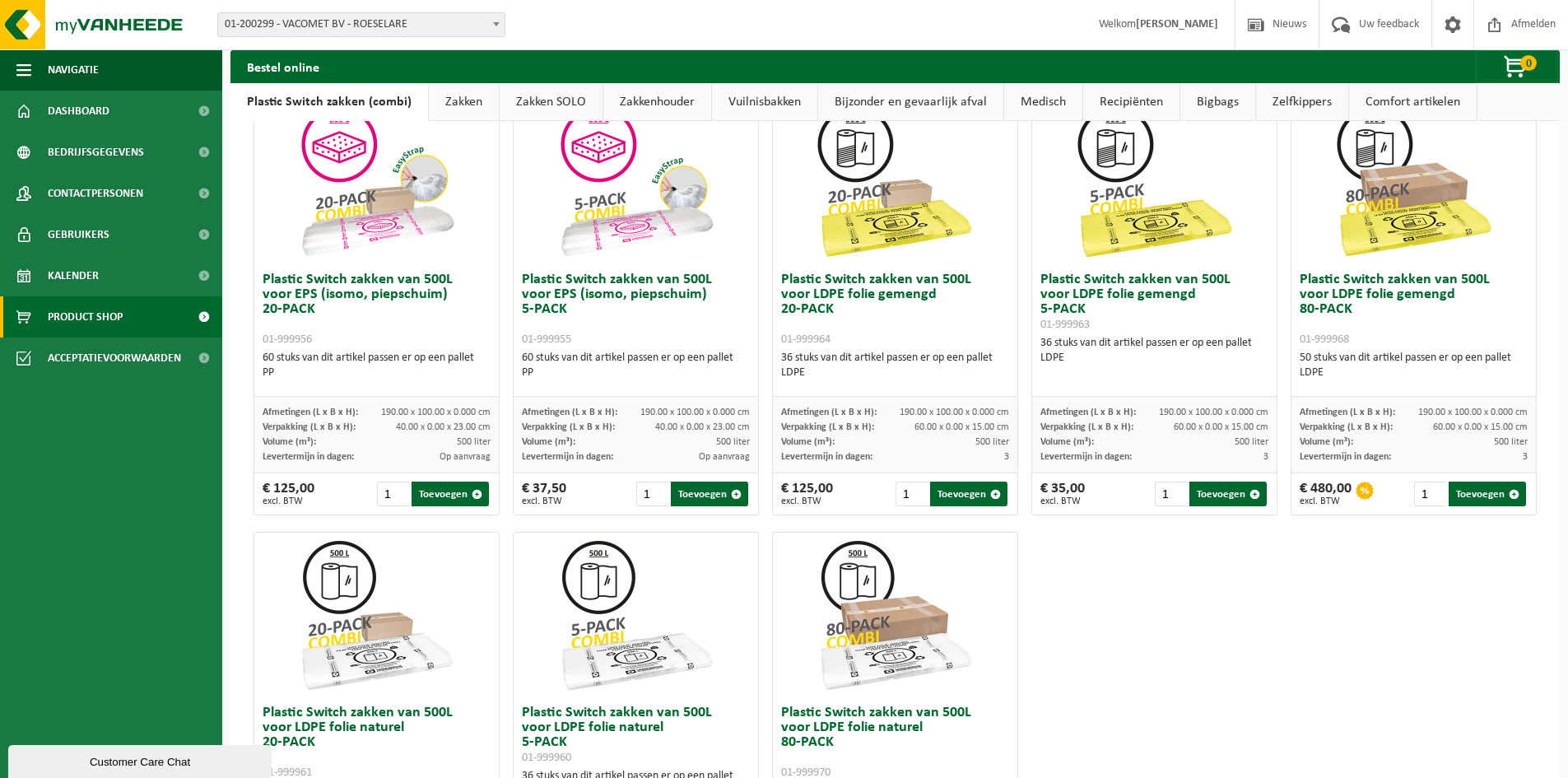
scroll to position [768, 0]
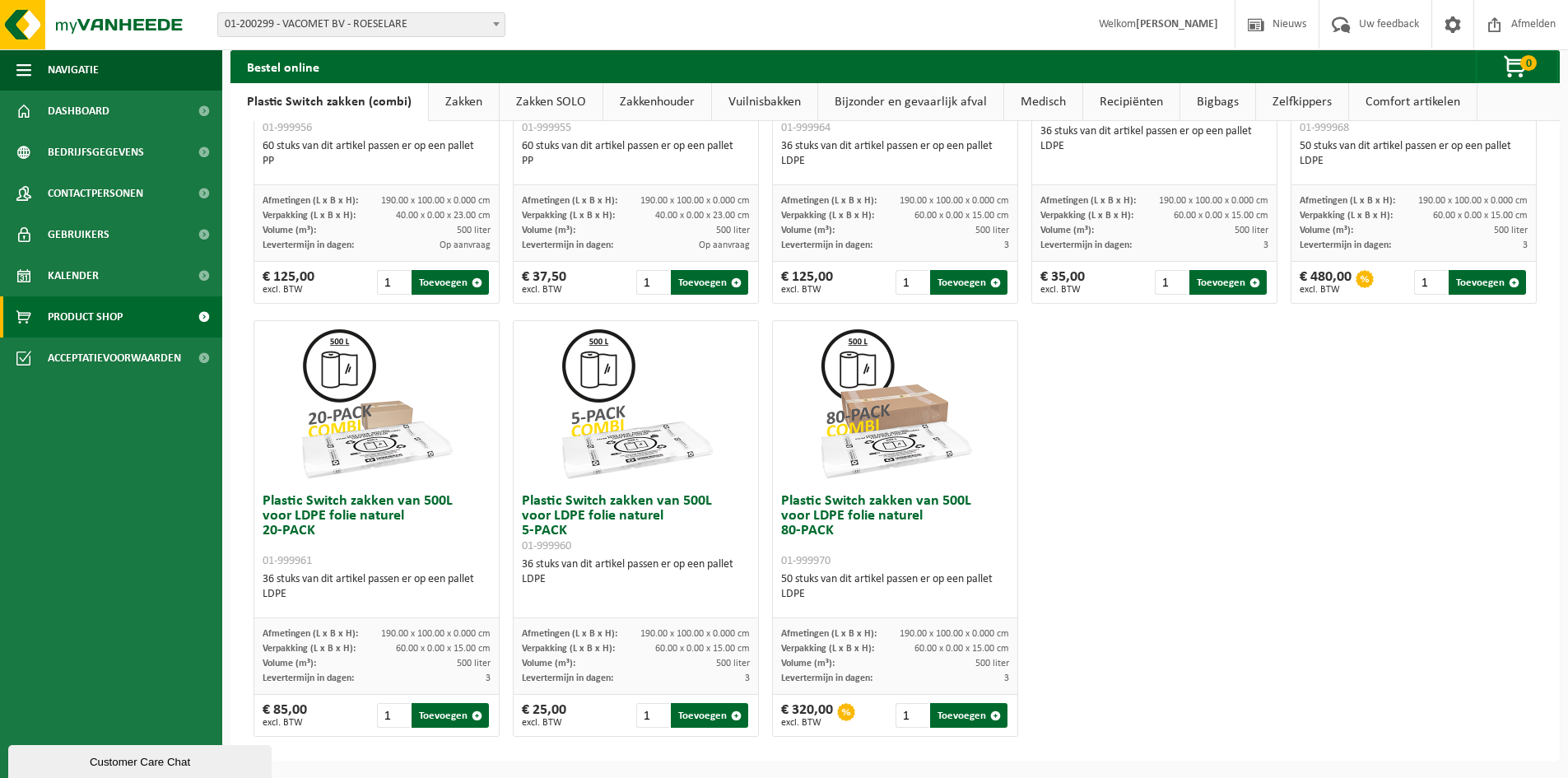
click at [1276, 97] on link "Zelfkippers" at bounding box center [1301, 102] width 92 height 38
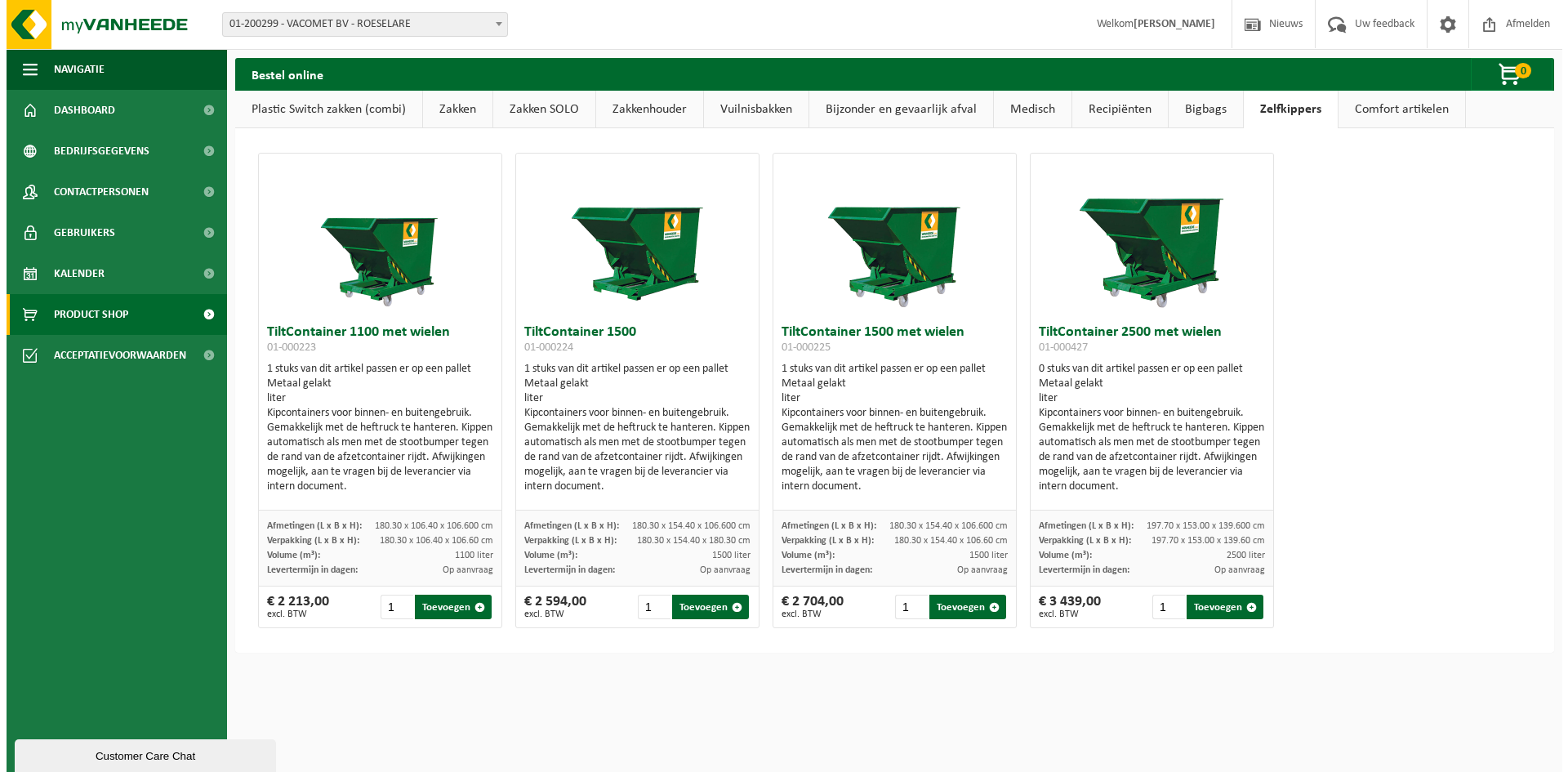
scroll to position [0, 0]
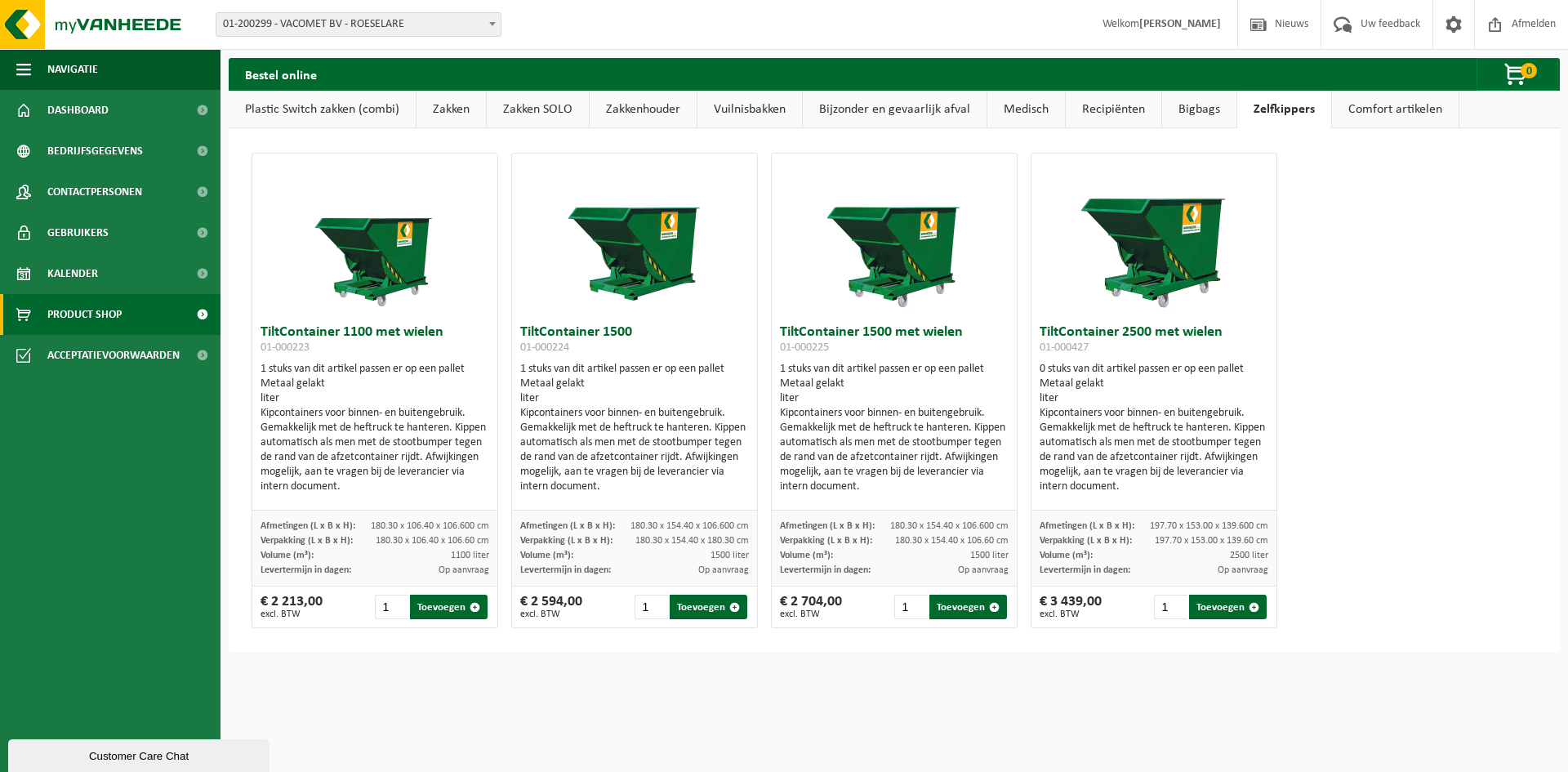
click at [1377, 110] on link "Comfort artikelen" at bounding box center [1396, 109] width 126 height 38
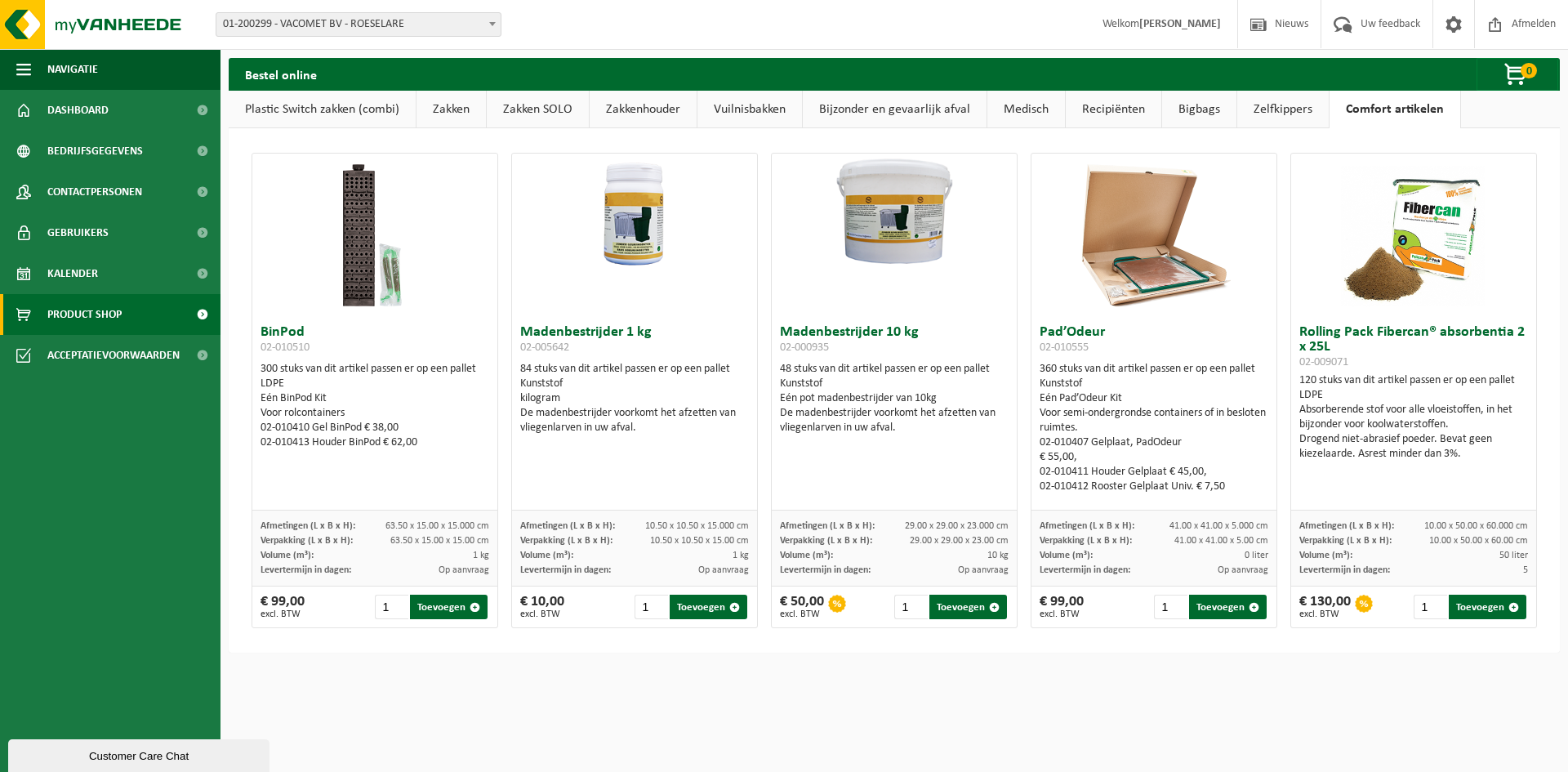
click at [1295, 105] on link "Zelfkippers" at bounding box center [1283, 109] width 91 height 38
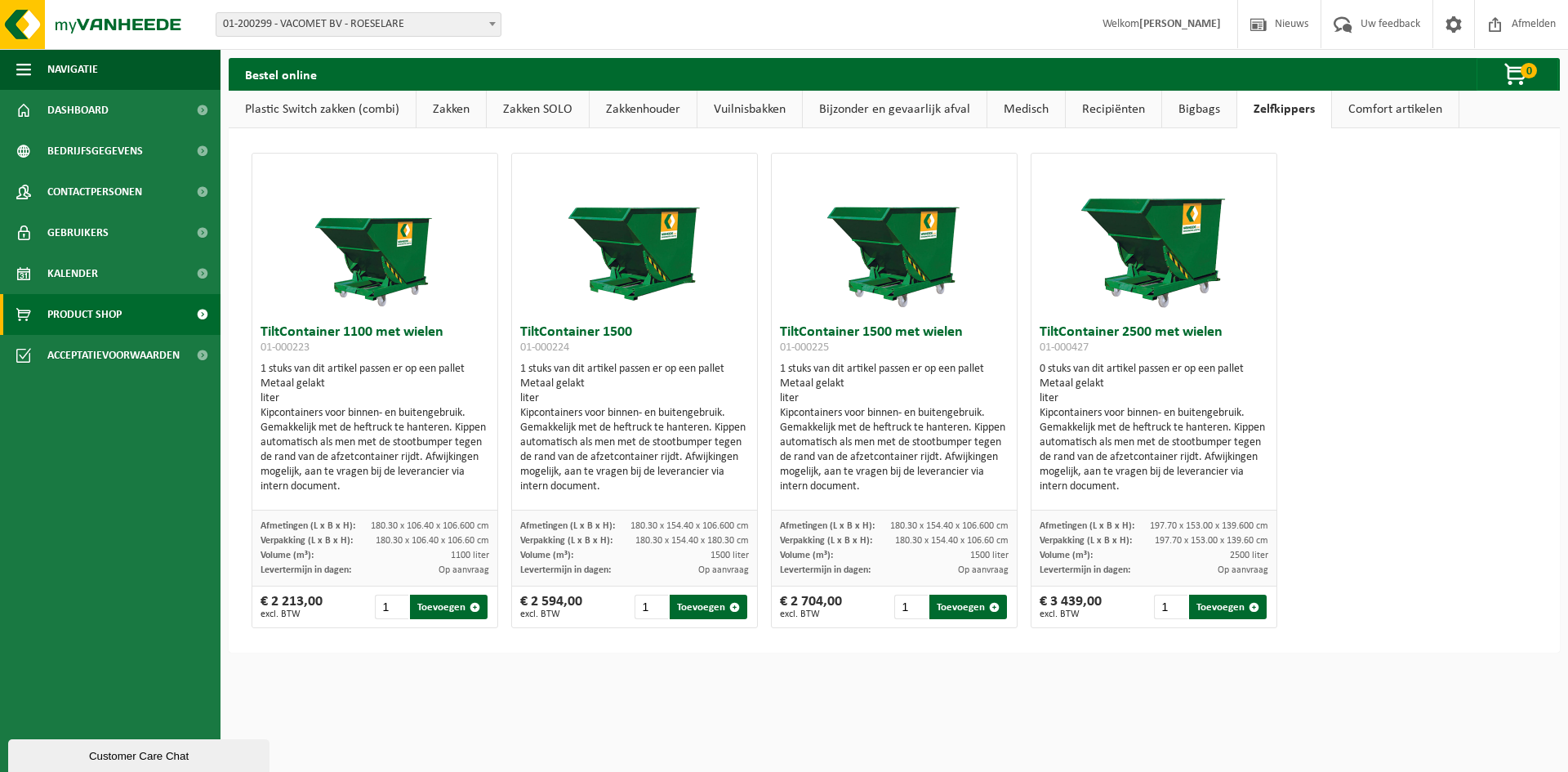
click at [1363, 104] on link "Comfort artikelen" at bounding box center [1396, 109] width 126 height 38
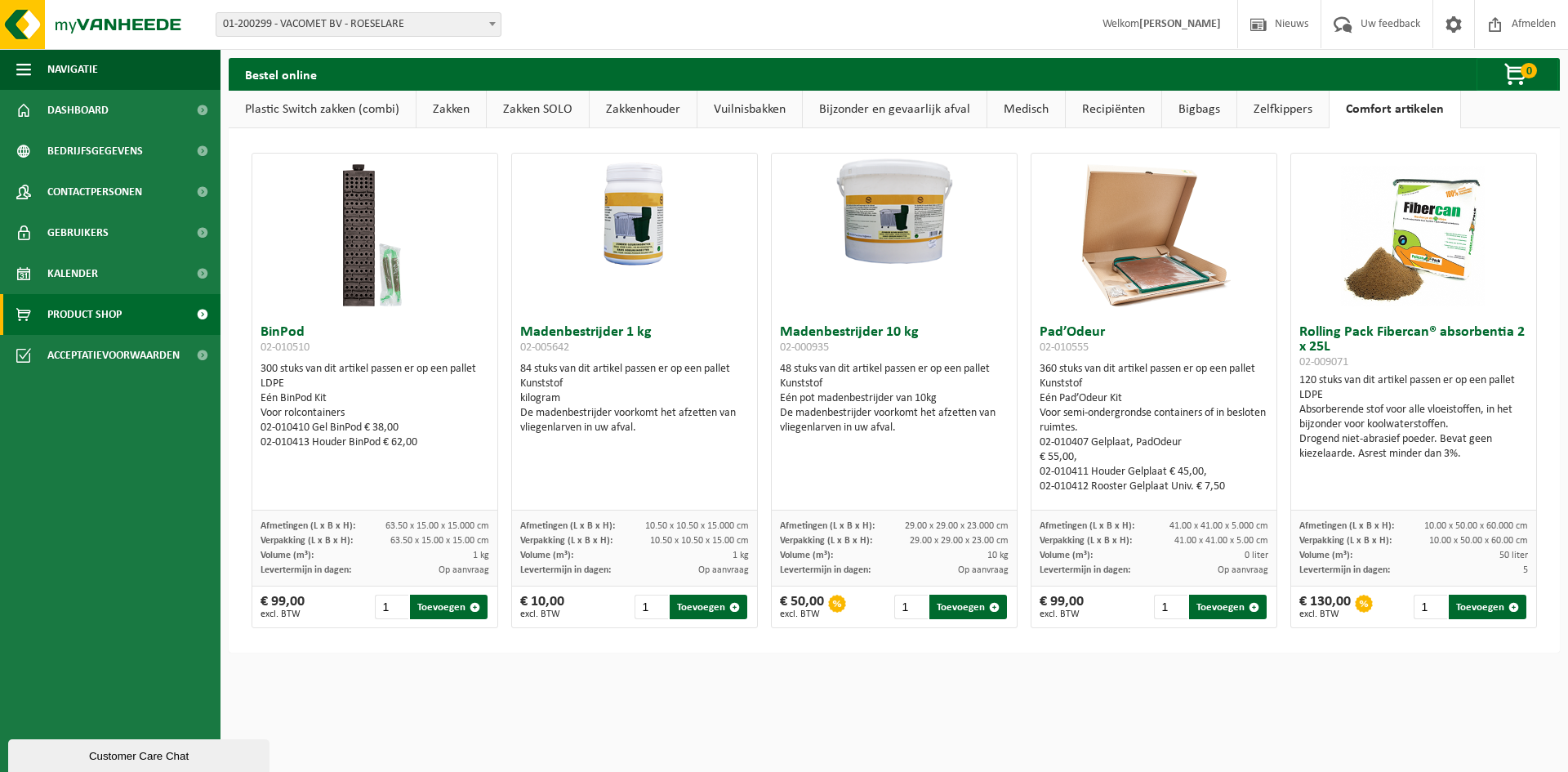
click at [1285, 108] on link "Zelfkippers" at bounding box center [1283, 109] width 91 height 38
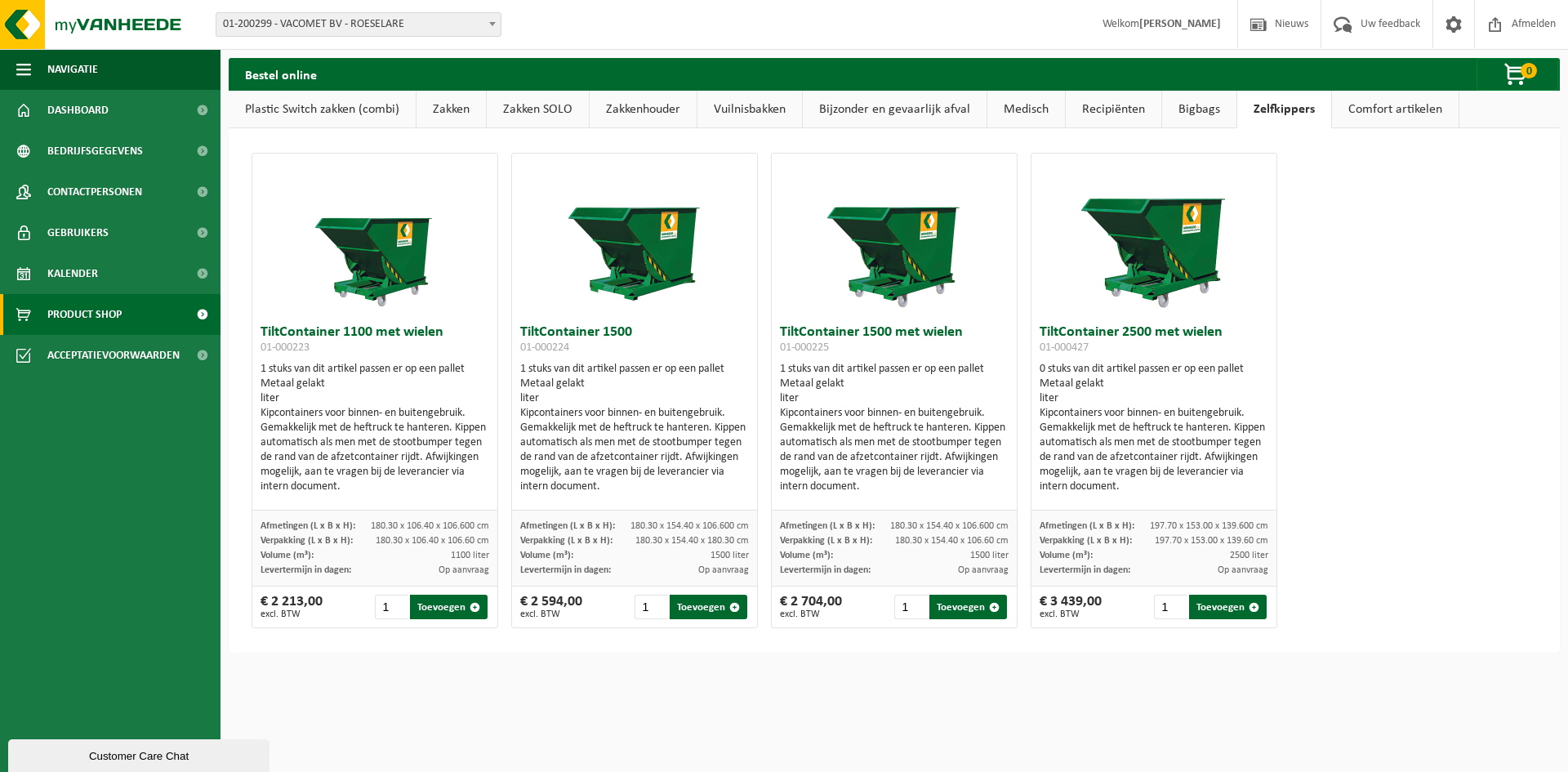
click at [1199, 107] on link "Bigbags" at bounding box center [1199, 109] width 74 height 38
